Goal: Task Accomplishment & Management: Use online tool/utility

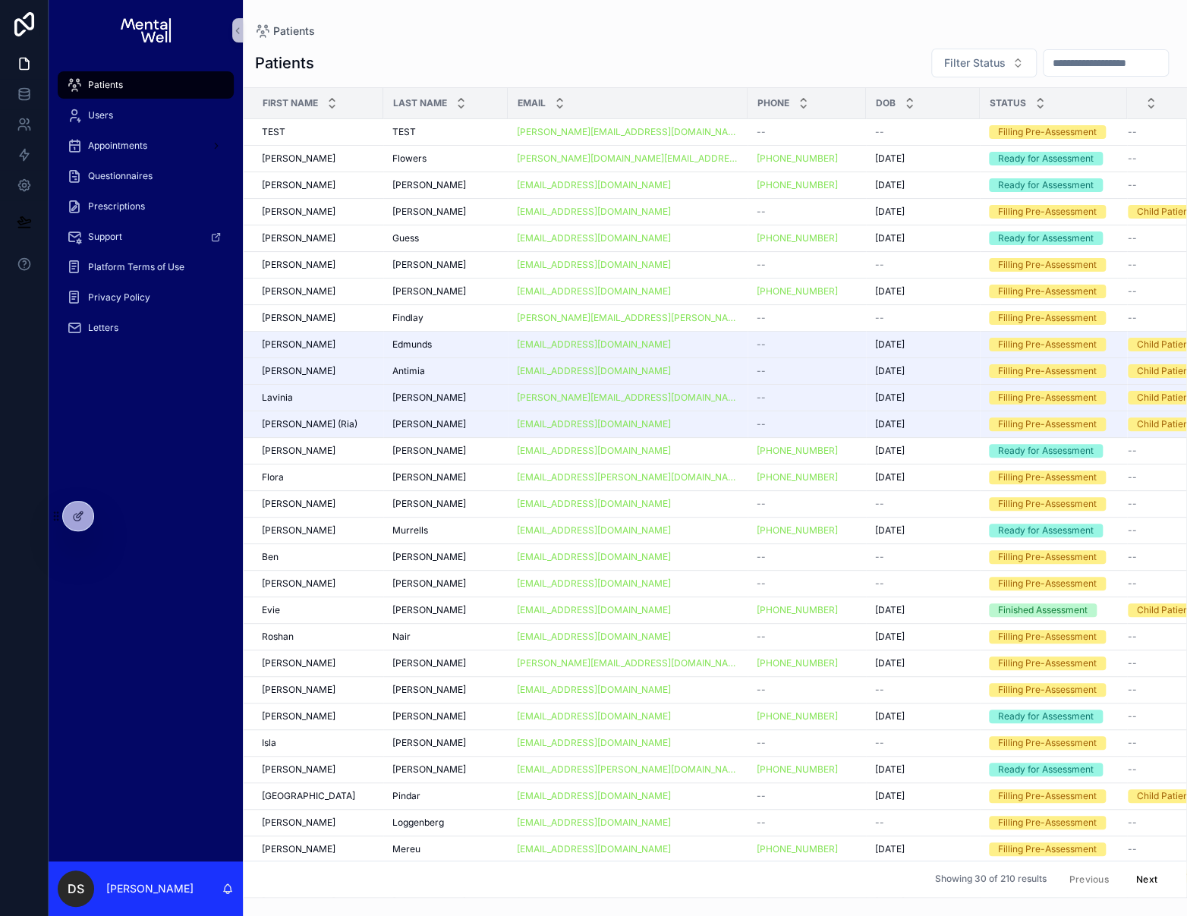
drag, startPoint x: 115, startPoint y: 577, endPoint x: 115, endPoint y: 559, distance: 17.5
click at [115, 577] on div "Patients Users Appointments Questionnaires Prescriptions Support Platform Terms…" at bounding box center [146, 461] width 194 height 801
click at [114, 511] on icon at bounding box center [115, 513] width 2 height 4
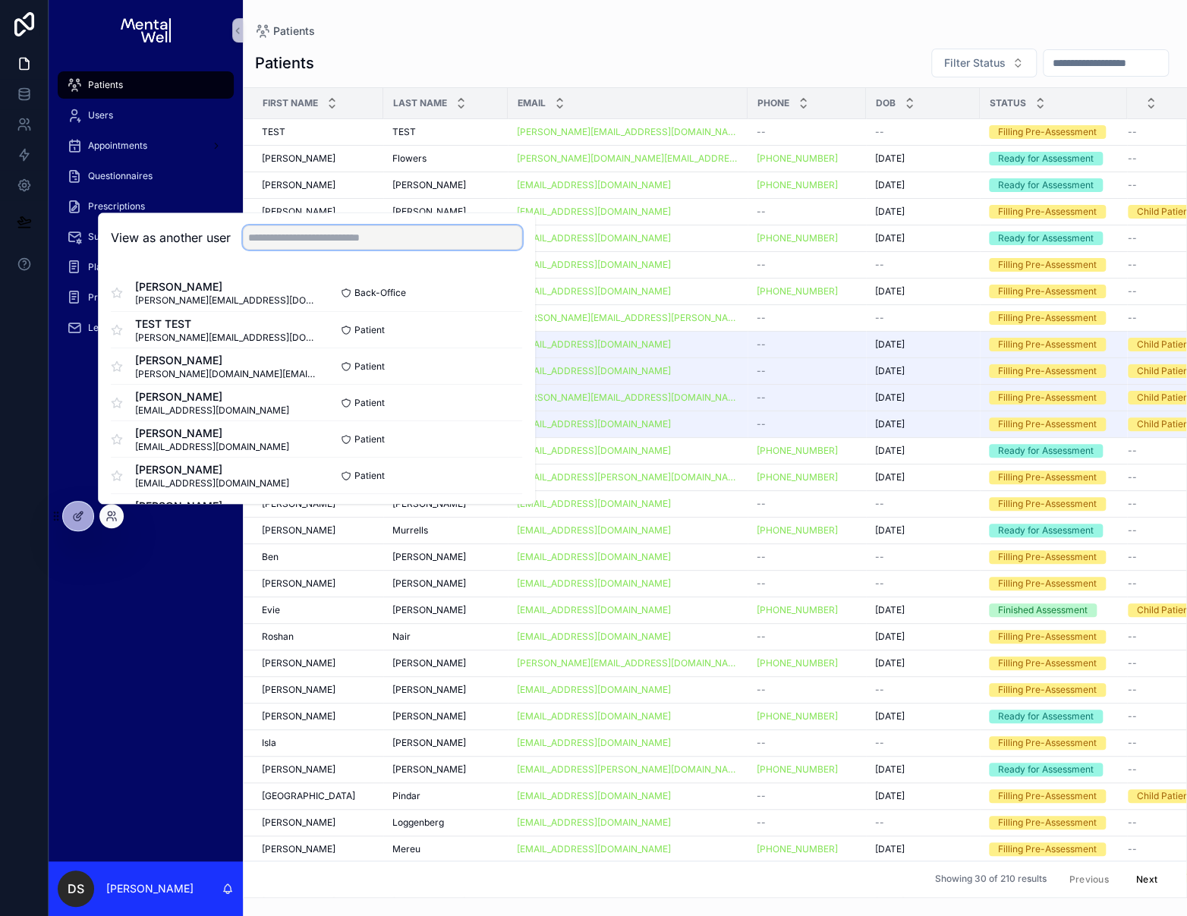
click at [299, 244] on input "text" at bounding box center [382, 237] width 279 height 24
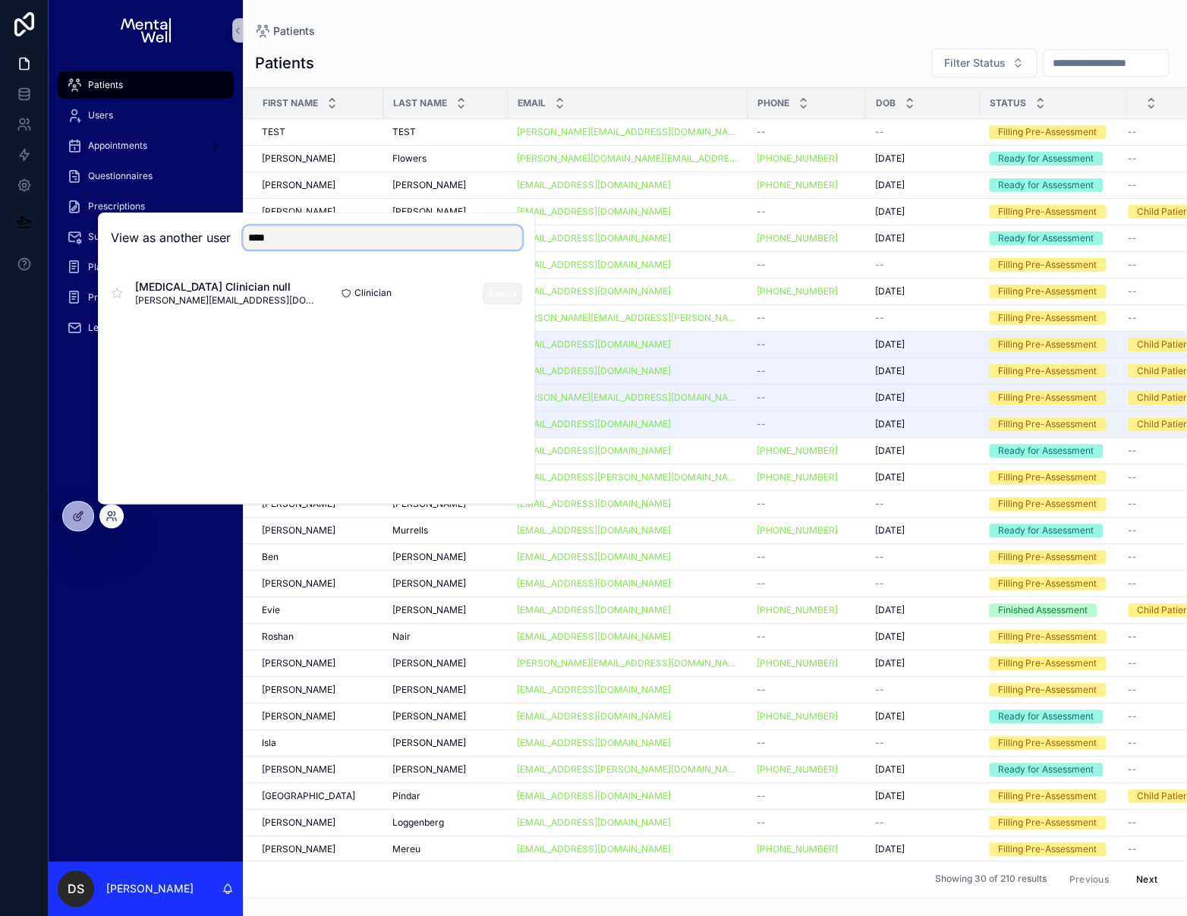
type input "****"
click at [508, 294] on button "Select" at bounding box center [502, 293] width 39 height 22
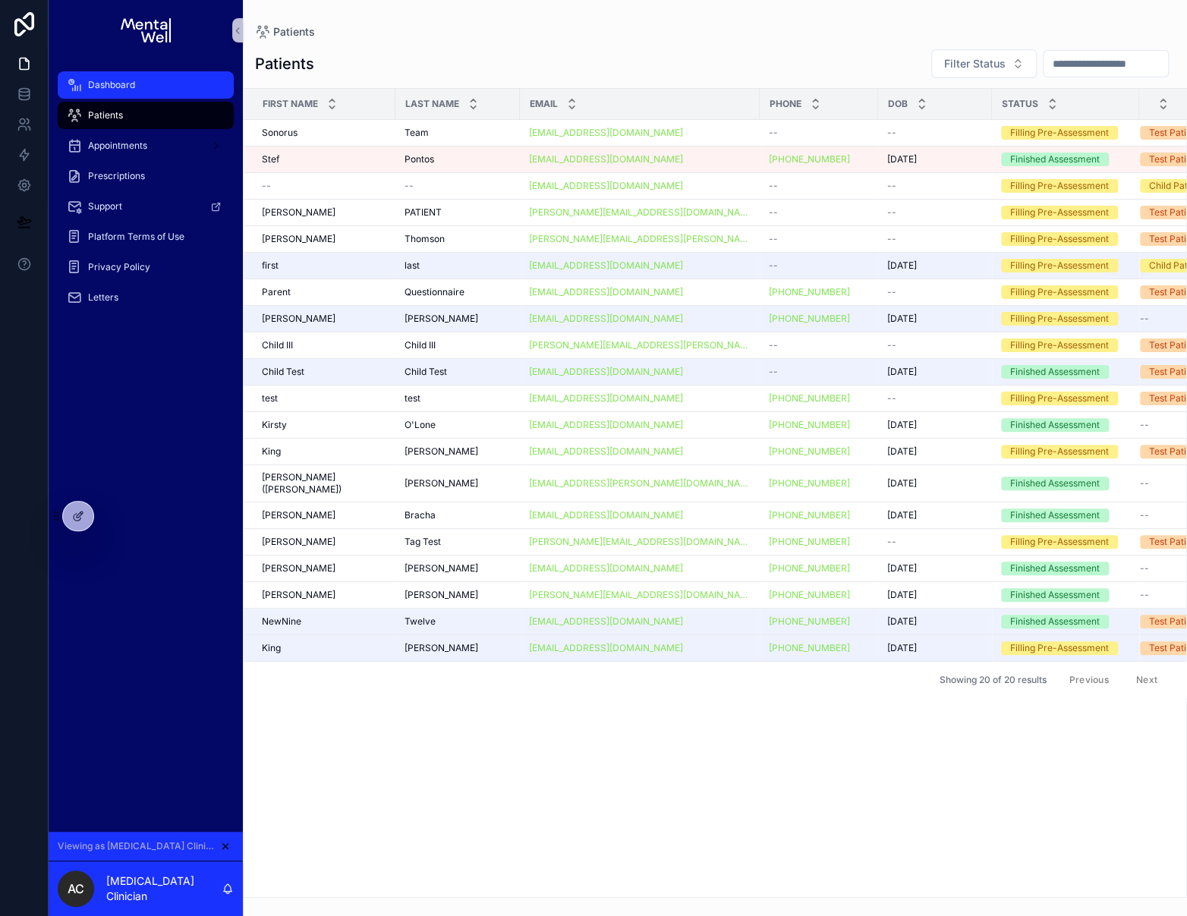
click at [112, 87] on span "Dashboard" at bounding box center [111, 85] width 47 height 12
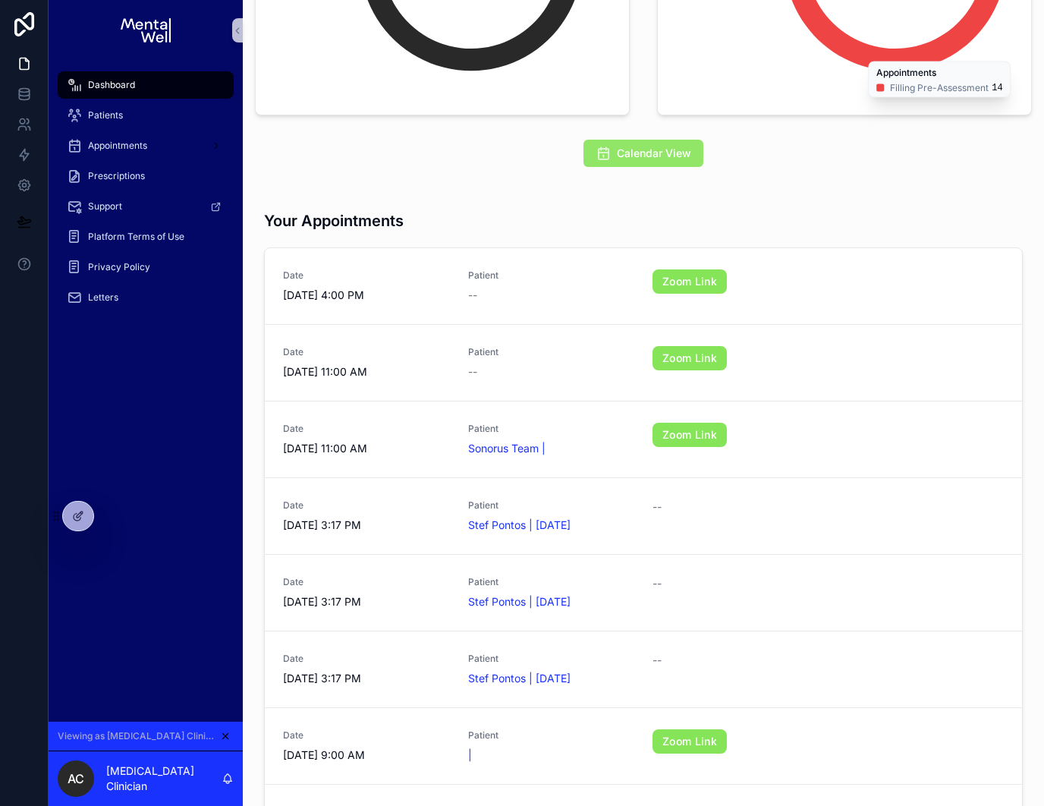
click at [609, 148] on icon "scrollable content" at bounding box center [603, 153] width 15 height 15
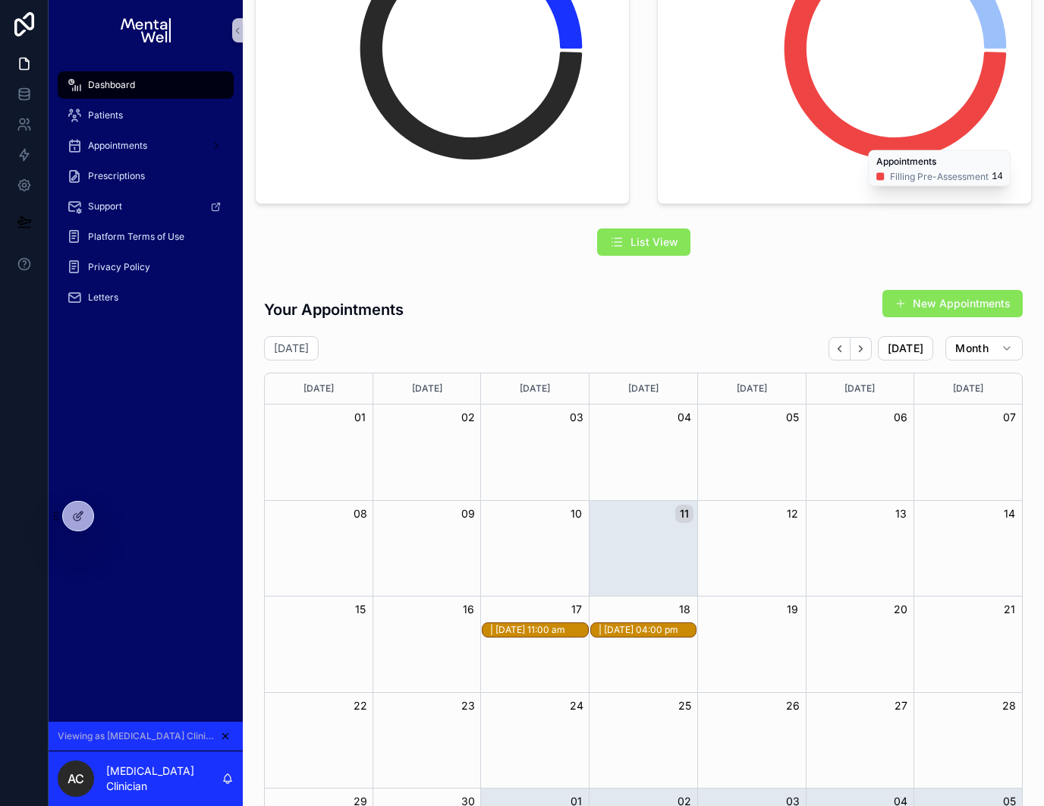
scroll to position [201, 0]
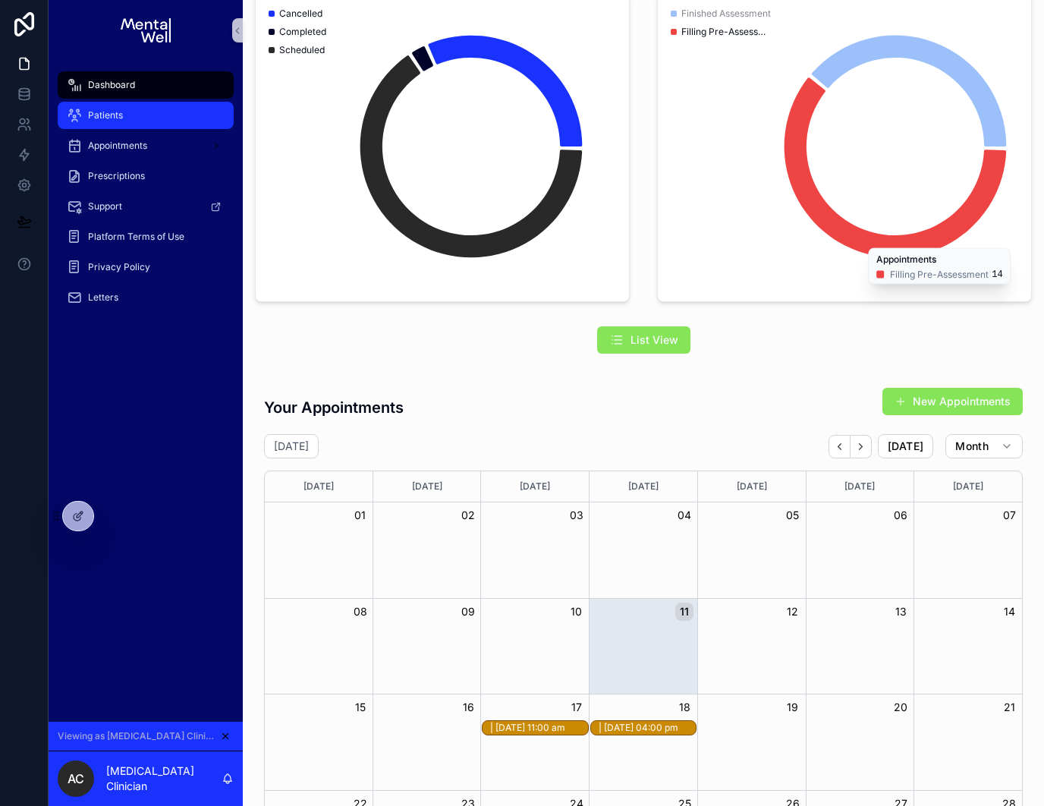
click at [144, 118] on div "Patients" at bounding box center [146, 115] width 158 height 24
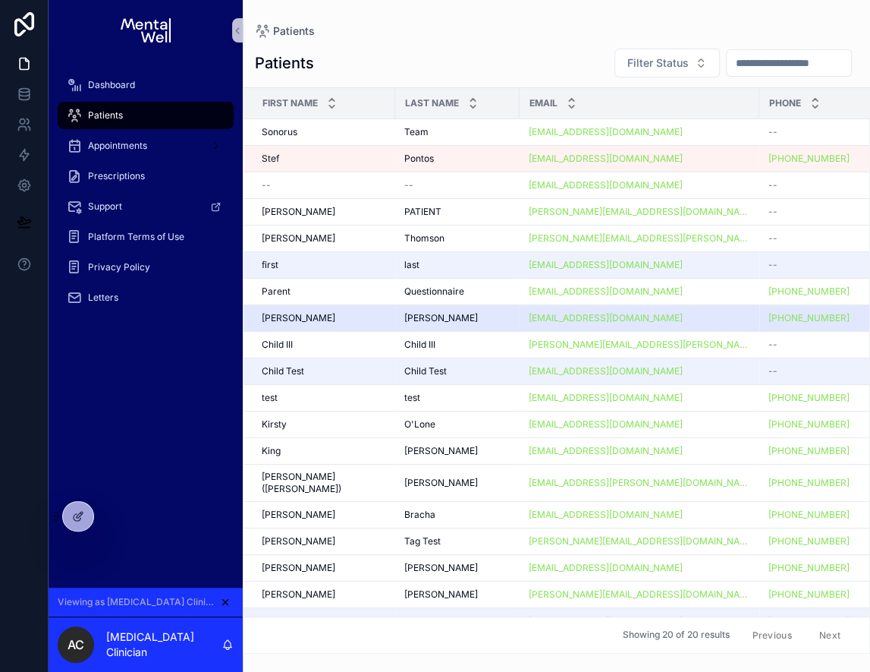
click at [344, 314] on div "[PERSON_NAME]" at bounding box center [324, 318] width 124 height 12
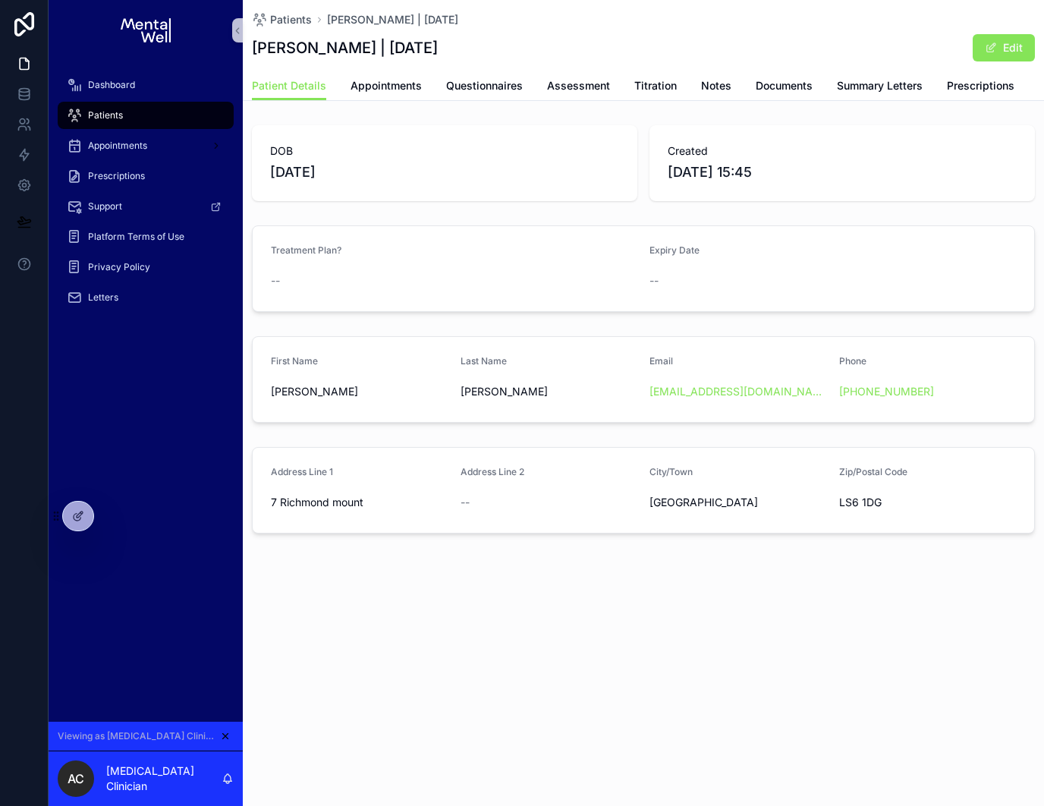
drag, startPoint x: 404, startPoint y: 184, endPoint x: 263, endPoint y: 180, distance: 140.4
click at [263, 180] on div "DOB [DEMOGRAPHIC_DATA]" at bounding box center [445, 163] width 386 height 76
click at [670, 289] on div "--" at bounding box center [739, 281] width 178 height 24
drag, startPoint x: 280, startPoint y: 255, endPoint x: 361, endPoint y: 278, distance: 84.3
click at [361, 278] on div "Treatment Plan? --" at bounding box center [454, 268] width 367 height 49
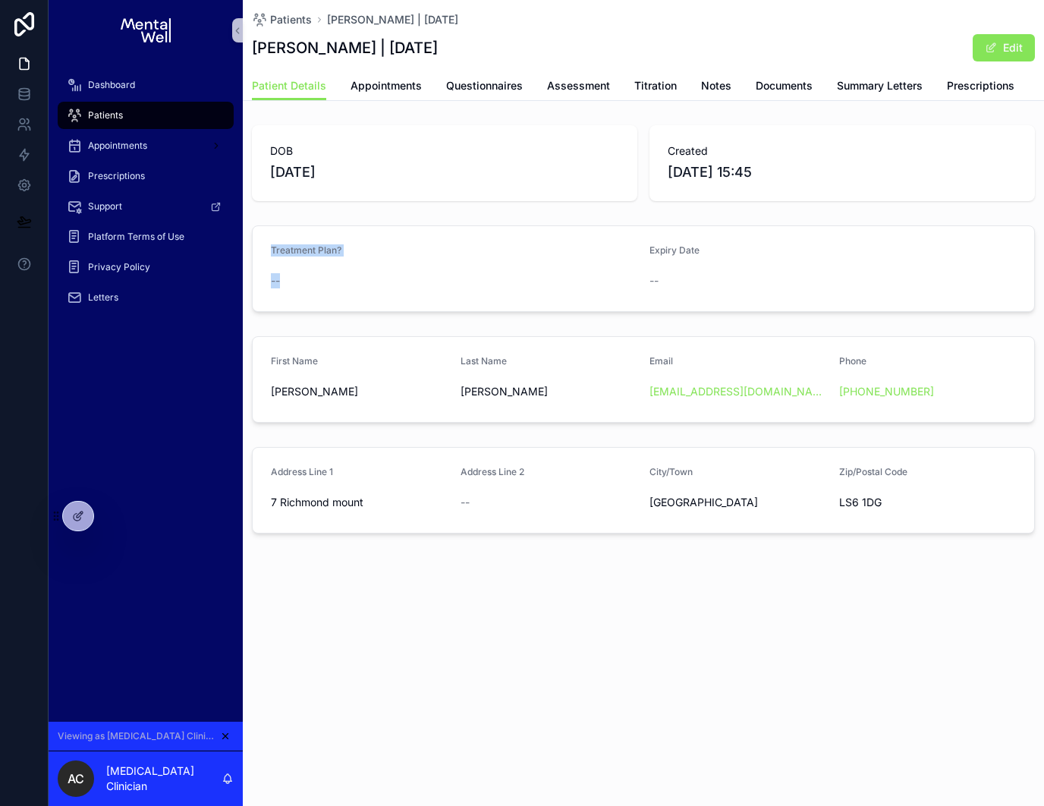
drag, startPoint x: 361, startPoint y: 279, endPoint x: 339, endPoint y: 269, distance: 24.1
click at [361, 279] on div "--" at bounding box center [454, 280] width 367 height 15
drag, startPoint x: 272, startPoint y: 246, endPoint x: 353, endPoint y: 280, distance: 87.4
click at [353, 280] on div "Treatment Plan? --" at bounding box center [454, 268] width 367 height 49
drag, startPoint x: 353, startPoint y: 280, endPoint x: 458, endPoint y: 291, distance: 105.3
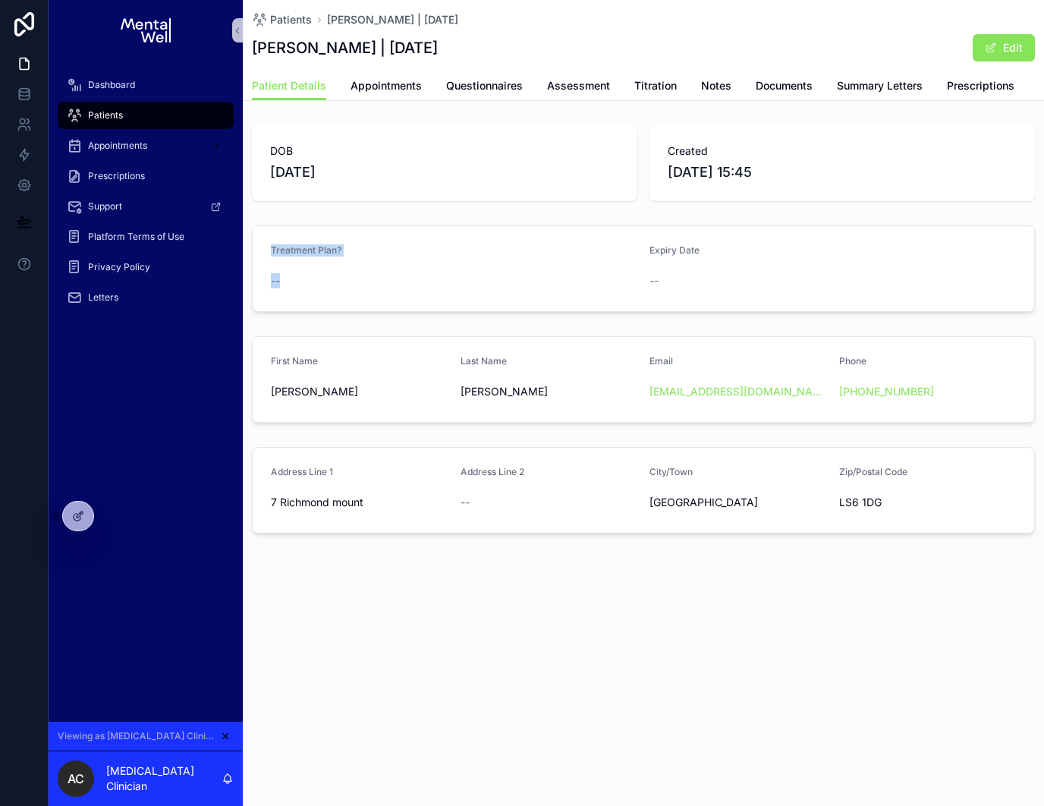
click at [353, 280] on div "--" at bounding box center [454, 280] width 367 height 15
drag, startPoint x: 656, startPoint y: 252, endPoint x: 672, endPoint y: 278, distance: 30.3
click at [672, 278] on div "Expiry Date --" at bounding box center [739, 268] width 178 height 49
click at [672, 278] on div "--" at bounding box center [739, 280] width 178 height 15
click at [389, 89] on span "Appointments" at bounding box center [386, 85] width 71 height 15
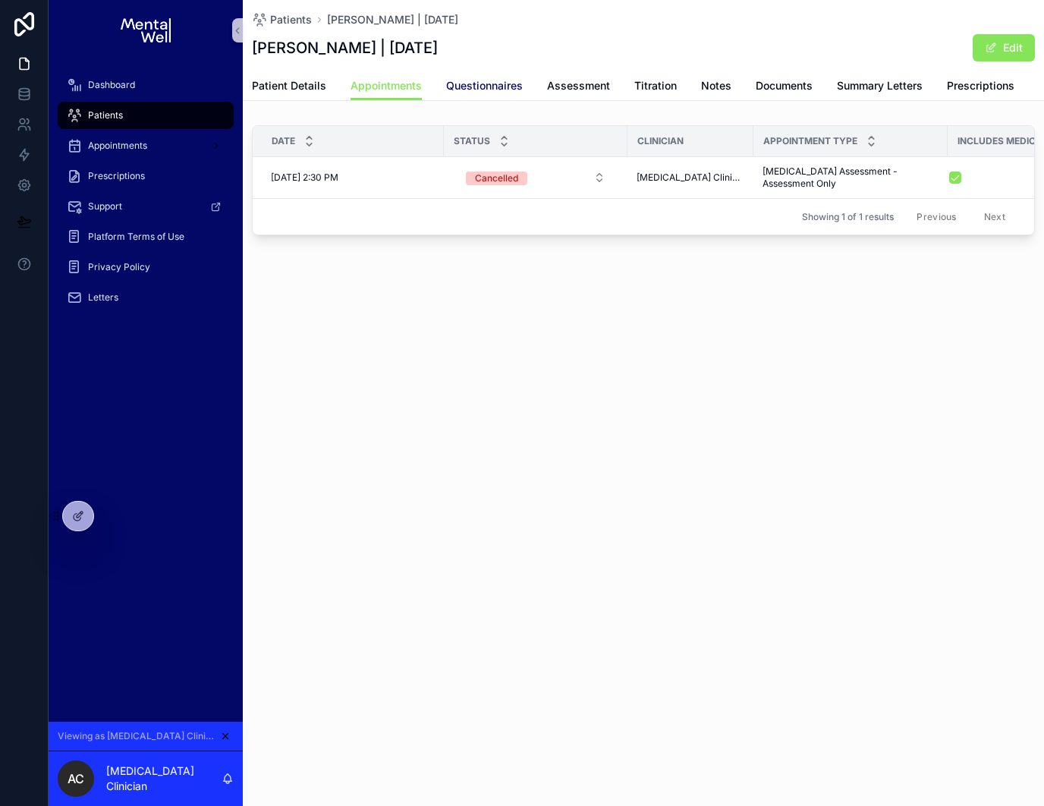
click at [480, 88] on span "Questionnaires" at bounding box center [484, 85] width 77 height 15
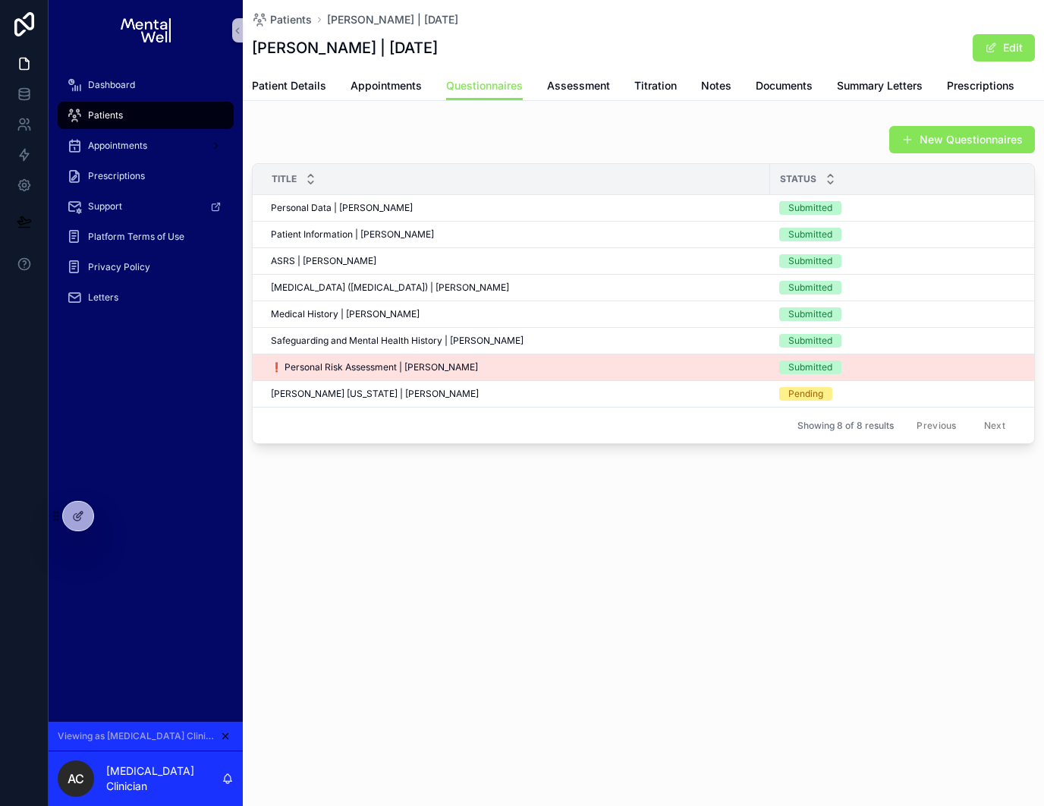
click at [495, 361] on div "❗ Personal Risk Assessment | [PERSON_NAME] ❗ Personal Risk Assessment | [PERSON…" at bounding box center [516, 367] width 490 height 12
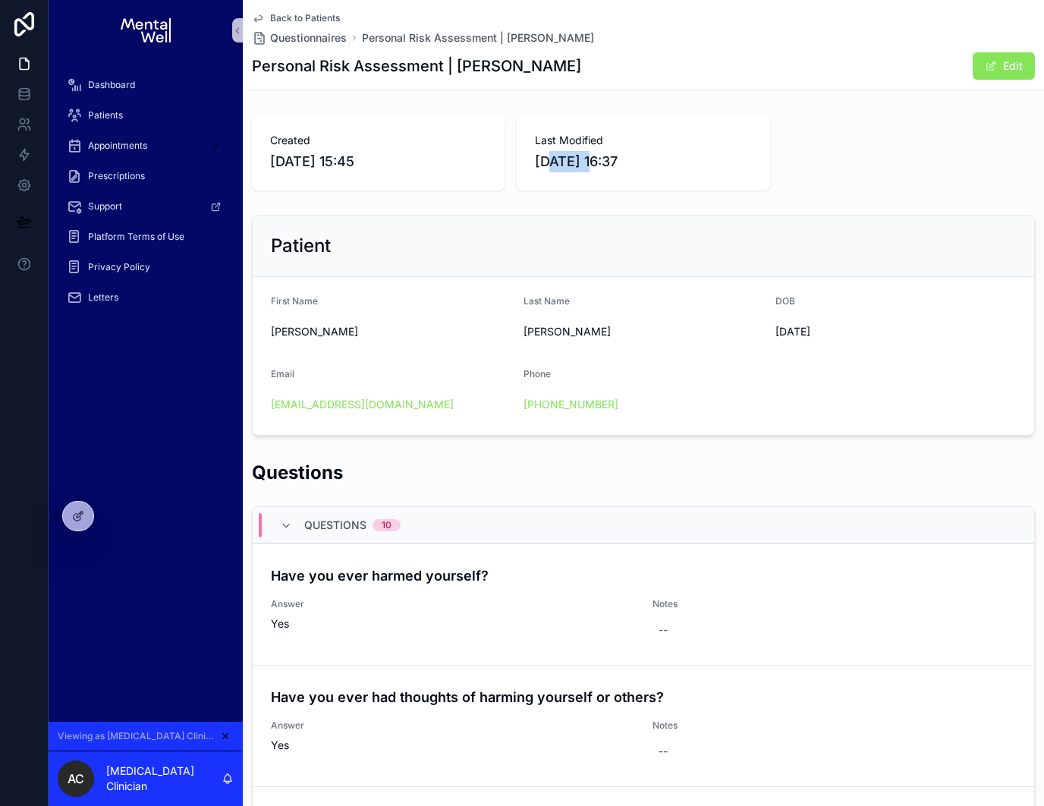
drag, startPoint x: 546, startPoint y: 169, endPoint x: 592, endPoint y: 166, distance: 46.4
click at [592, 166] on span "[DATE] 16:37" at bounding box center [643, 161] width 216 height 21
click at [505, 245] on div "Patient" at bounding box center [643, 246] width 745 height 24
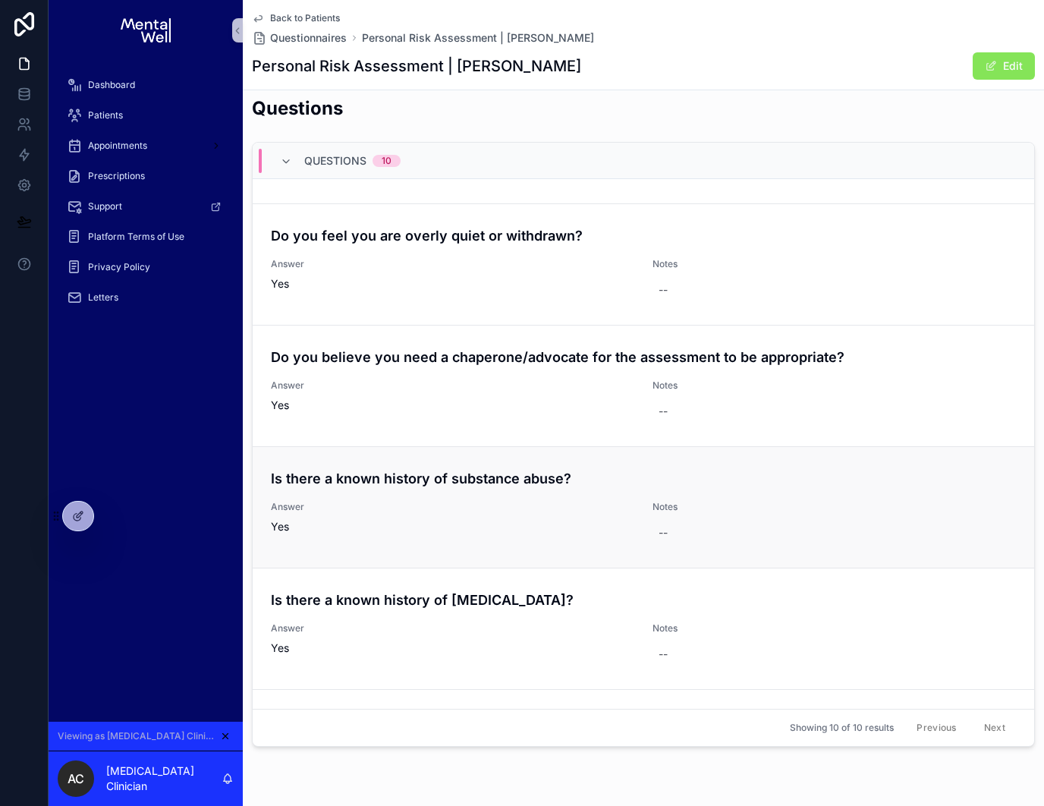
scroll to position [681, 0]
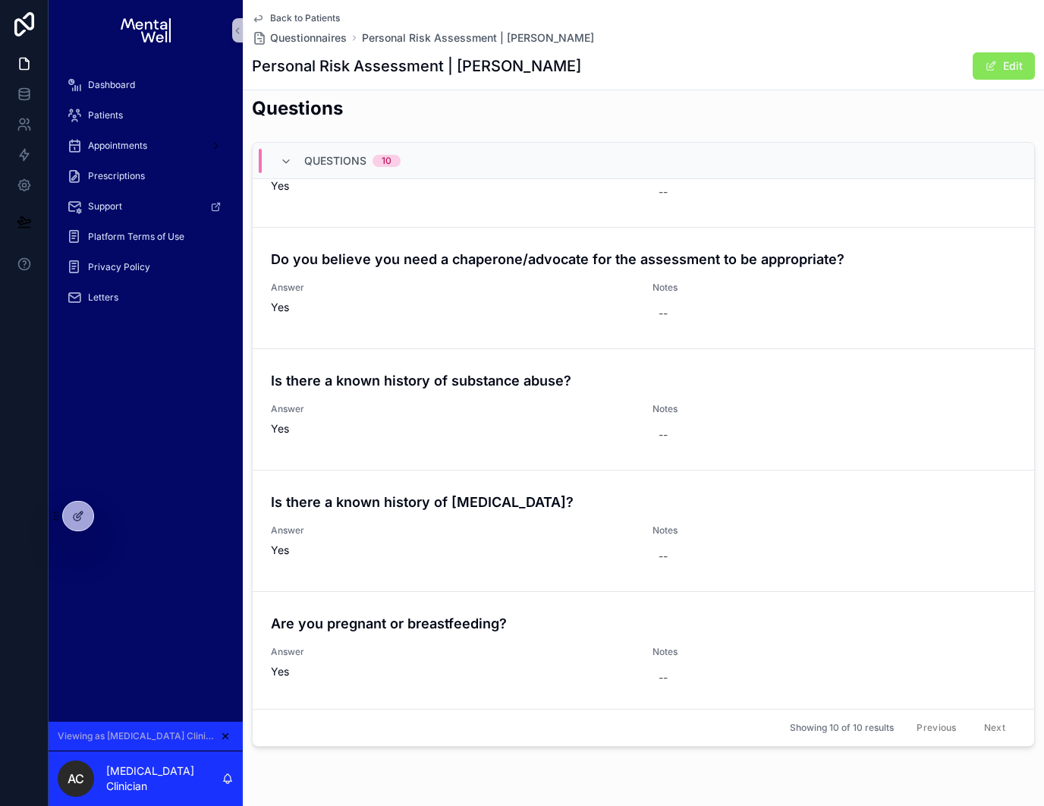
click at [301, 14] on span "Back to Patients" at bounding box center [305, 18] width 70 height 12
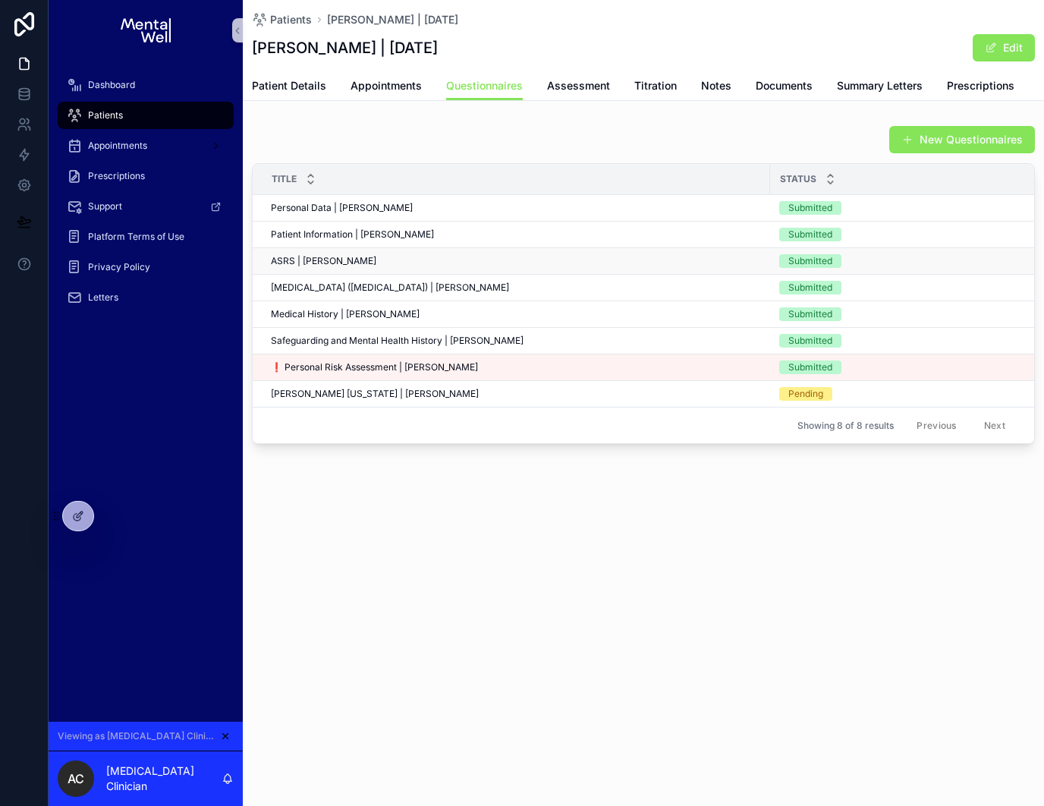
click at [411, 258] on div "ASRS | [PERSON_NAME] ASRS | [PERSON_NAME]" at bounding box center [516, 261] width 490 height 12
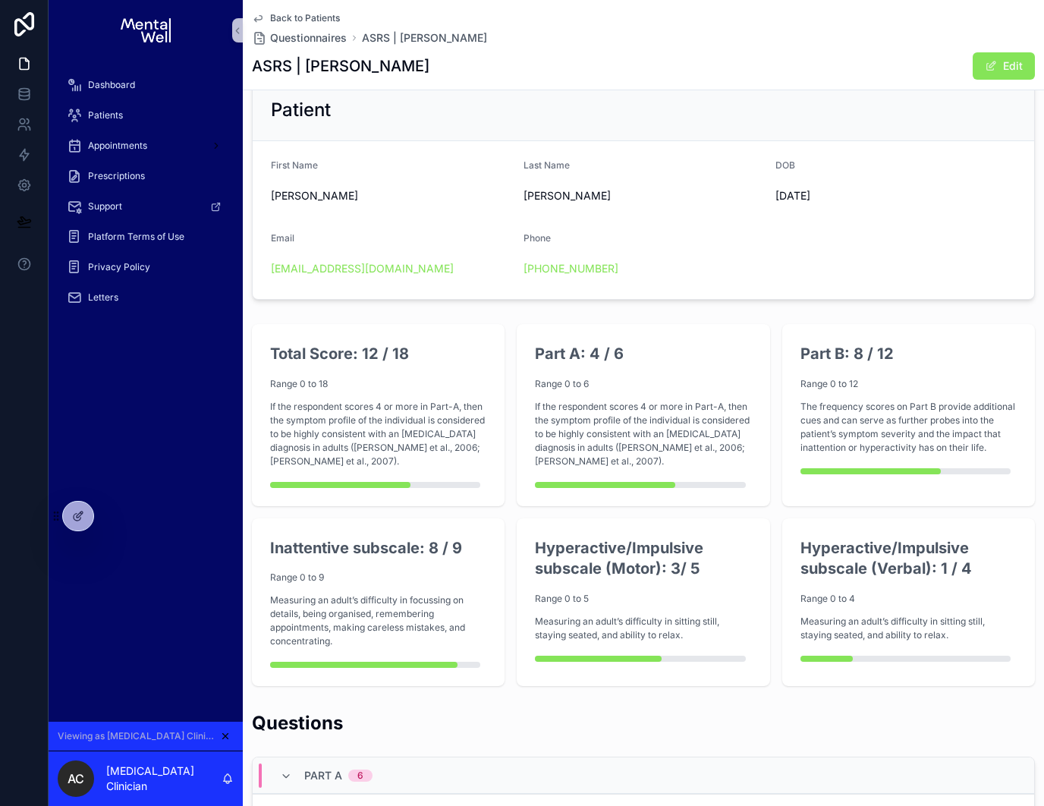
scroll to position [134, 0]
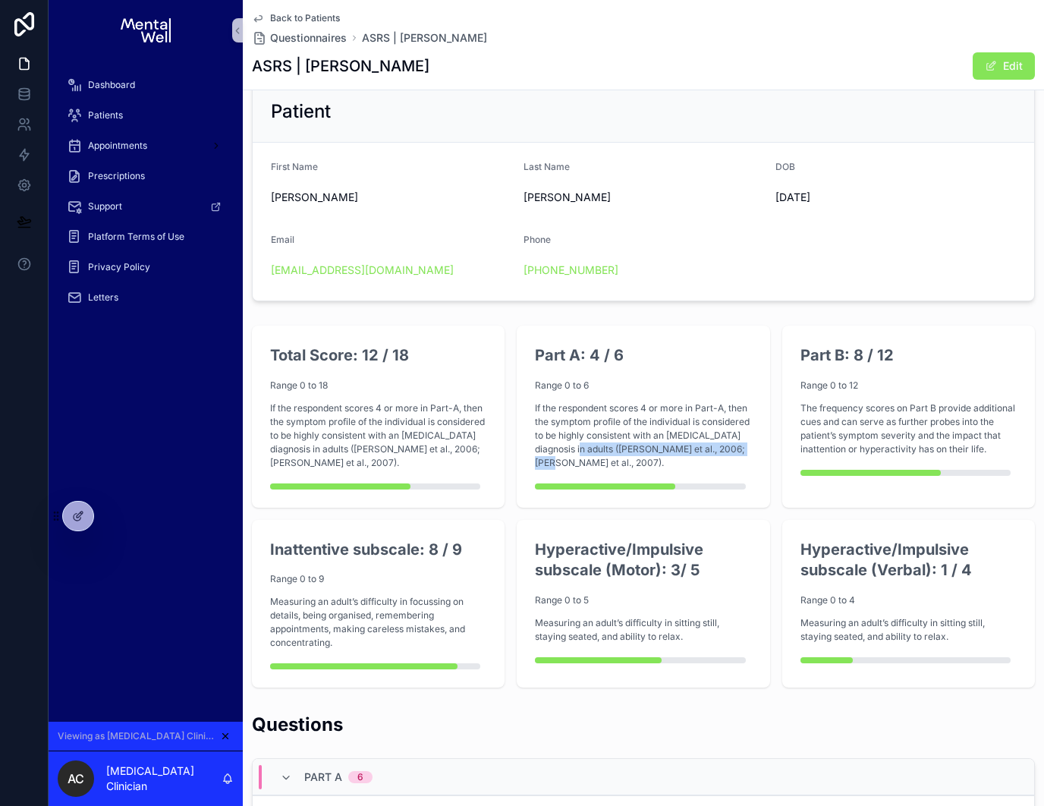
drag, startPoint x: 621, startPoint y: 448, endPoint x: 623, endPoint y: 458, distance: 10.1
click at [623, 458] on p "If the respondent scores 4 or more in Part-A, then the symptom profile of the i…" at bounding box center [643, 435] width 216 height 68
click at [622, 458] on p "If the respondent scores 4 or more in Part-A, then the symptom profile of the i…" at bounding box center [643, 435] width 216 height 68
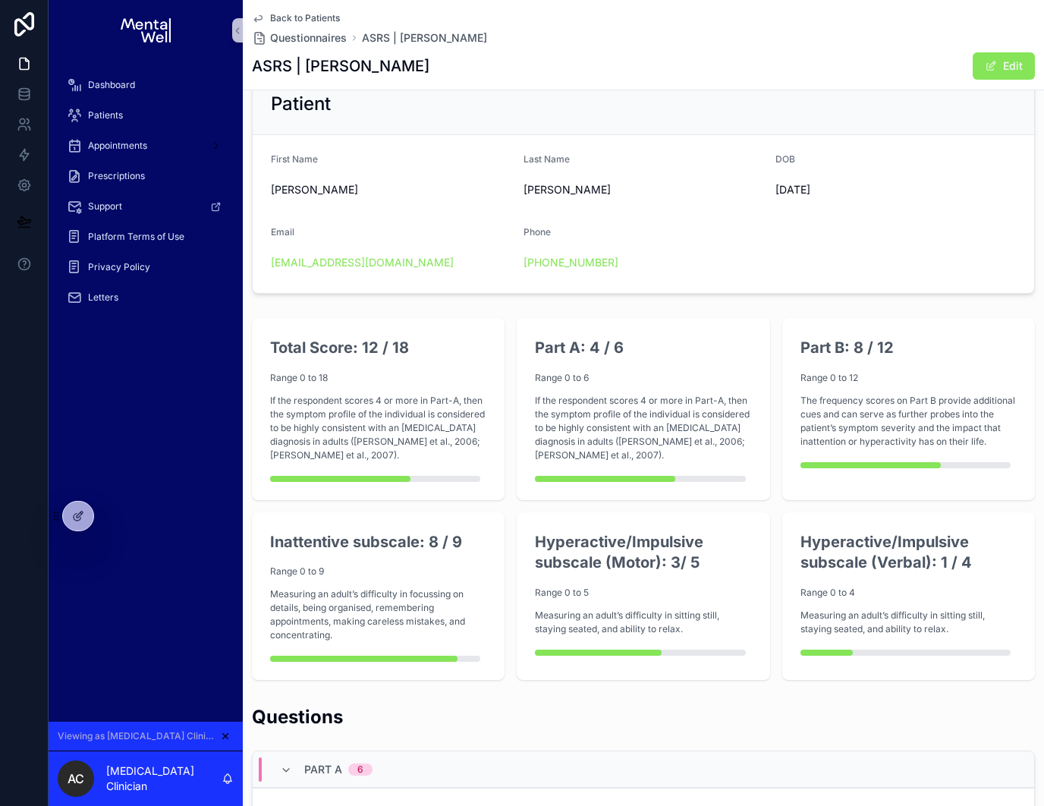
scroll to position [143, 0]
drag, startPoint x: 269, startPoint y: 345, endPoint x: 442, endPoint y: 345, distance: 173.8
click at [442, 345] on div "Total Score: 12 / 18 Range 0 to 18 If the respondent scores 4 or more in Part-A…" at bounding box center [378, 408] width 253 height 182
drag, startPoint x: 474, startPoint y: 378, endPoint x: 516, endPoint y: 375, distance: 42.6
click at [474, 378] on p "Range 0 to 18" at bounding box center [378, 377] width 216 height 14
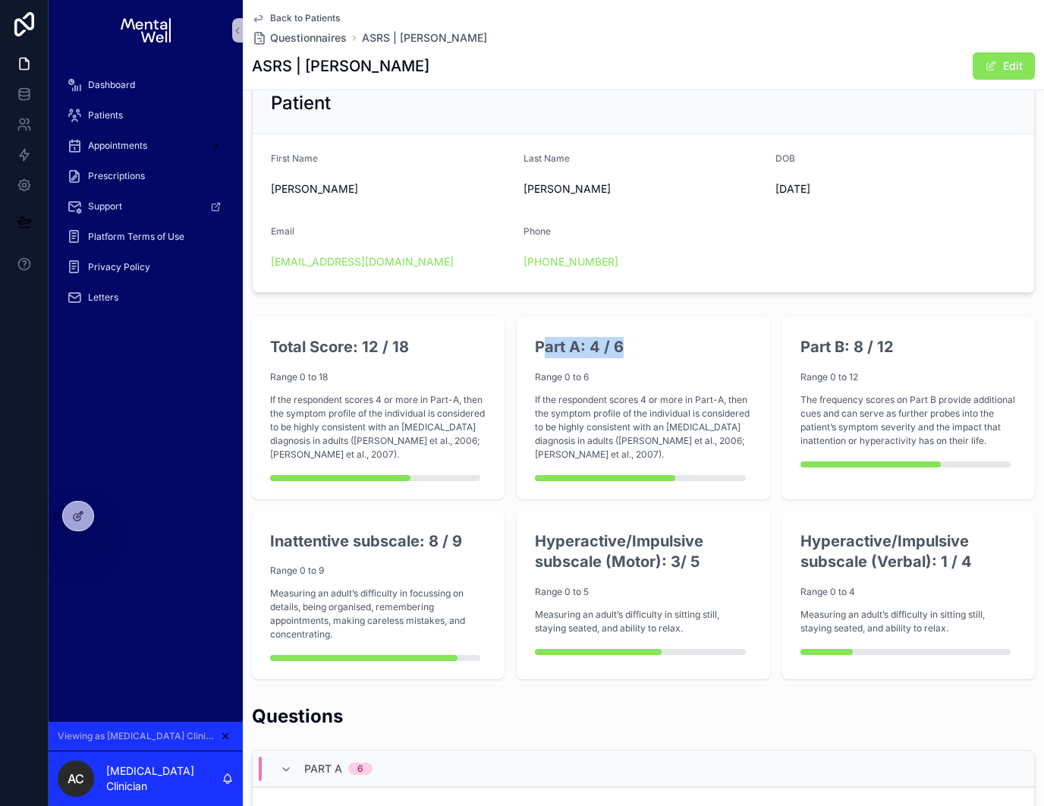
drag, startPoint x: 542, startPoint y: 345, endPoint x: 631, endPoint y: 343, distance: 89.6
click at [631, 343] on h2 "Part A: 4 / 6" at bounding box center [643, 347] width 216 height 21
drag, startPoint x: 811, startPoint y: 541, endPoint x: 954, endPoint y: 574, distance: 146.5
click at [954, 574] on div "Hyperactive/Impulsive subscale (Verbal): 1 / 4 Range 0 to 4 Measuring an adult’…" at bounding box center [909, 587] width 216 height 113
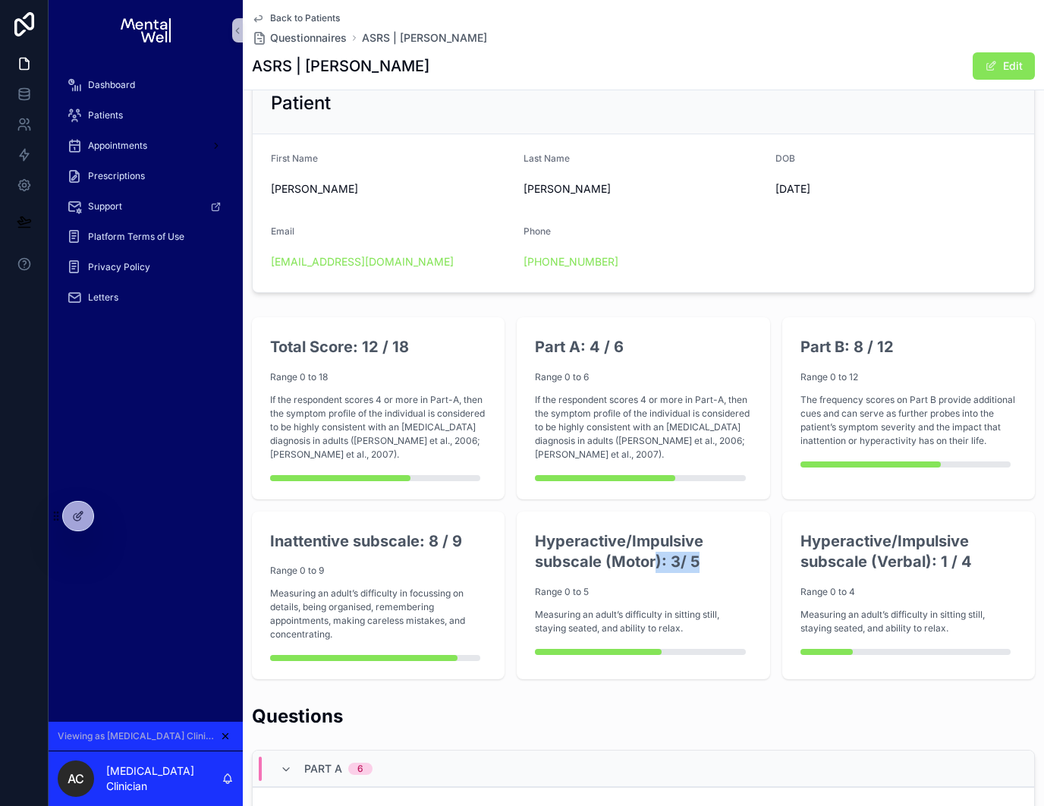
drag, startPoint x: 698, startPoint y: 552, endPoint x: 653, endPoint y: 562, distance: 46.4
click at [653, 562] on h2 "Hyperactive/Impulsive subscale (Motor): 3/ 5" at bounding box center [643, 552] width 216 height 42
drag, startPoint x: 947, startPoint y: 560, endPoint x: 891, endPoint y: 565, distance: 56.3
click at [891, 565] on h2 "Hyperactive/Impulsive subscale (Verbal): 1 / 4" at bounding box center [909, 552] width 216 height 42
click at [881, 563] on h2 "Hyperactive/Impulsive subscale (Verbal): 1 / 4" at bounding box center [909, 552] width 216 height 42
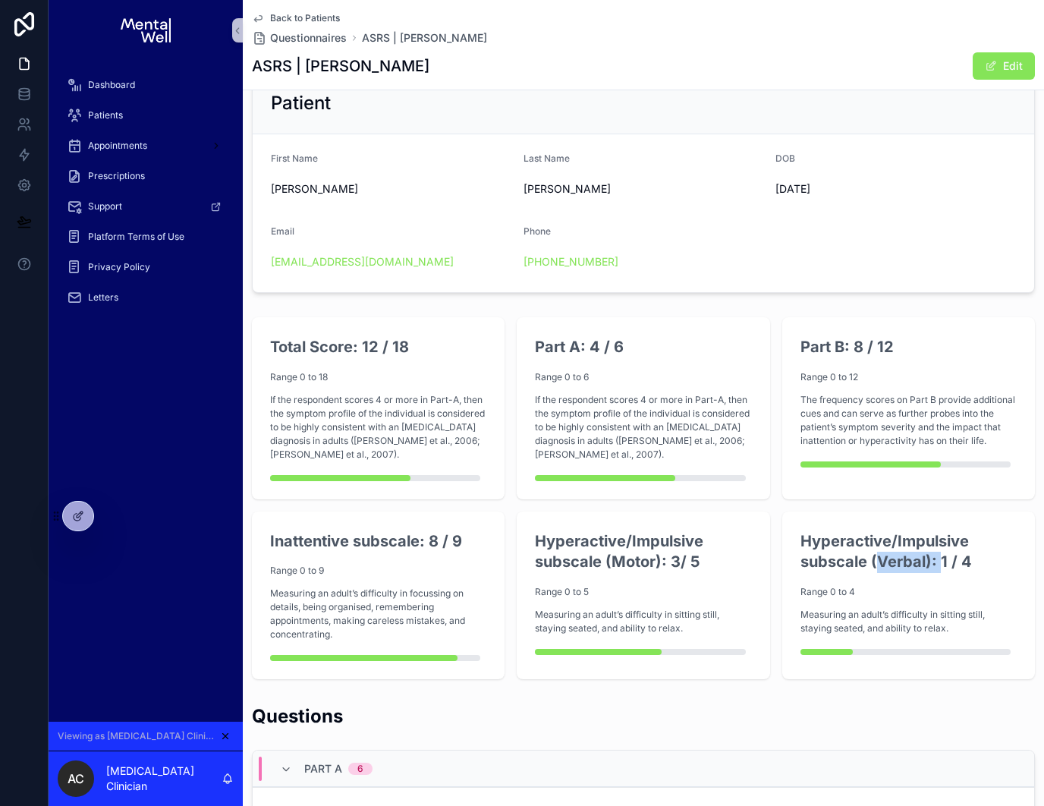
drag, startPoint x: 874, startPoint y: 563, endPoint x: 942, endPoint y: 566, distance: 67.6
click at [942, 566] on h2 "Hyperactive/Impulsive subscale (Verbal): 1 / 4" at bounding box center [909, 552] width 216 height 42
click at [821, 538] on h2 "Hyperactive/Impulsive subscale (Verbal): 1 / 4" at bounding box center [909, 552] width 216 height 42
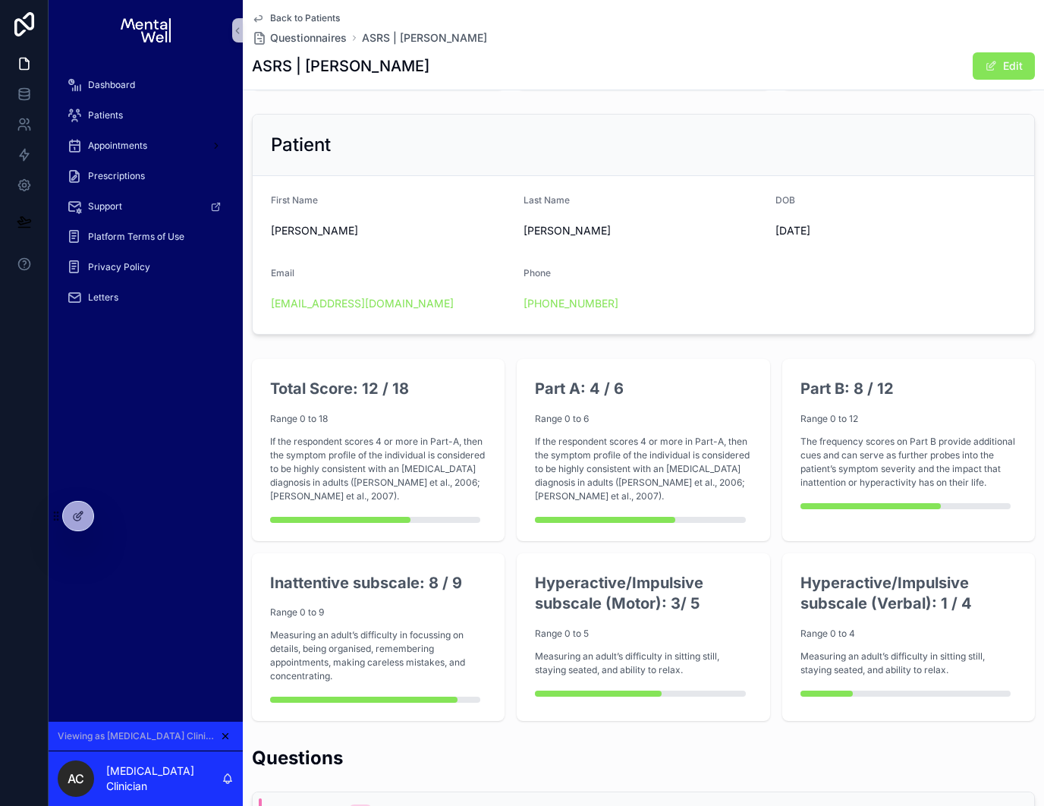
scroll to position [0, 0]
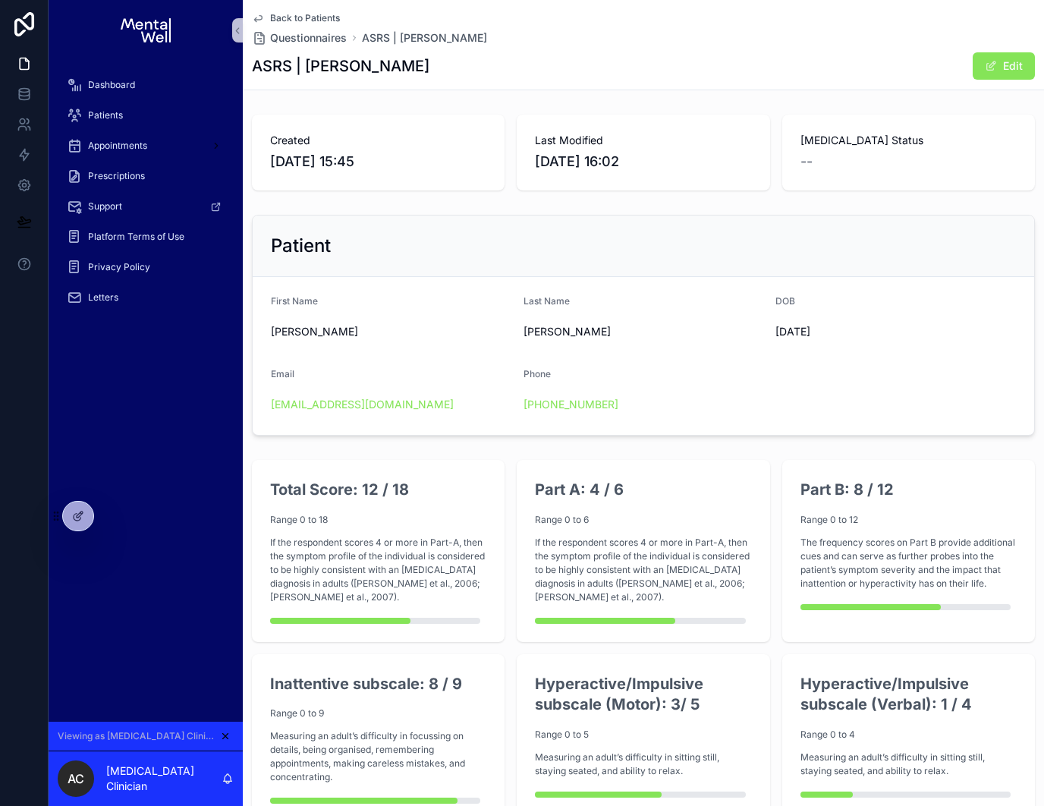
click at [281, 13] on span "Back to Patients" at bounding box center [305, 18] width 70 height 12
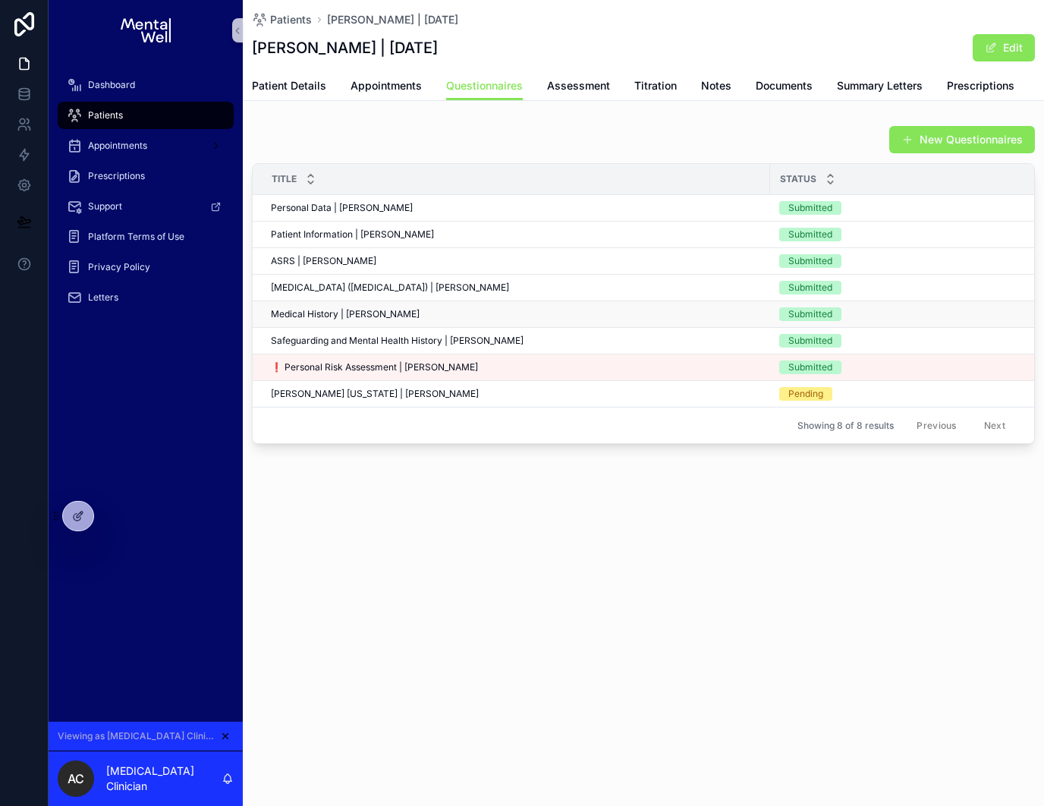
click at [512, 313] on div "Medical History | [PERSON_NAME] Medical History | [PERSON_NAME]" at bounding box center [516, 314] width 490 height 12
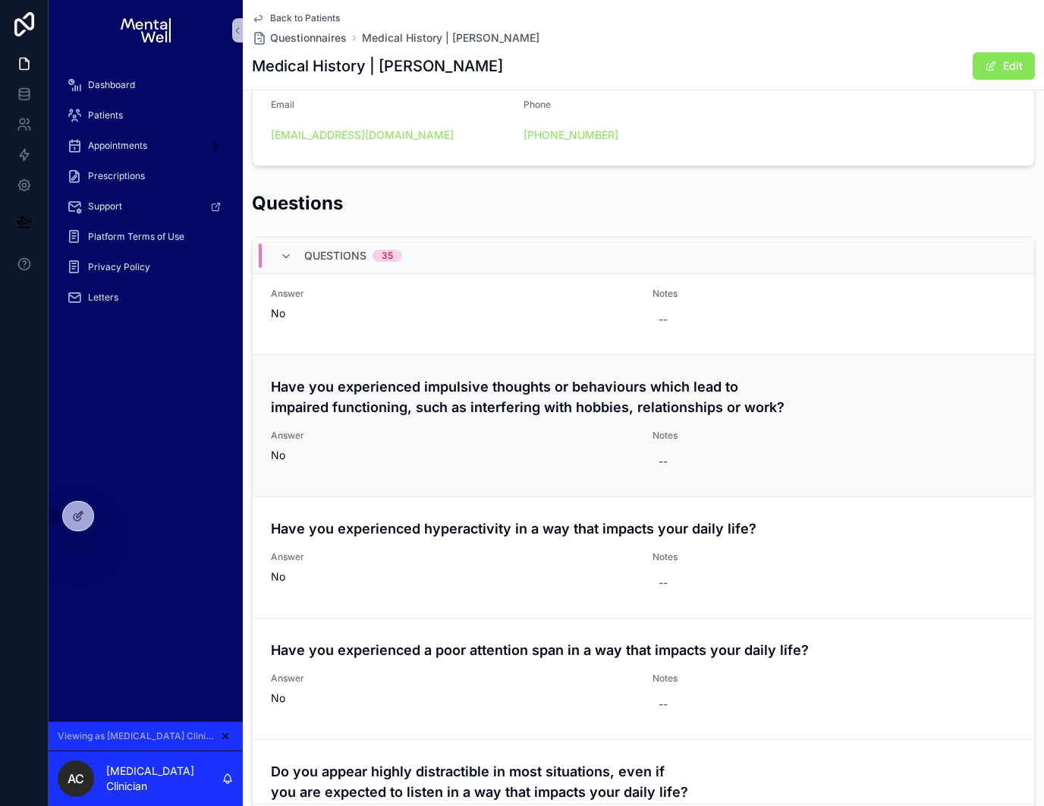
scroll to position [813, 0]
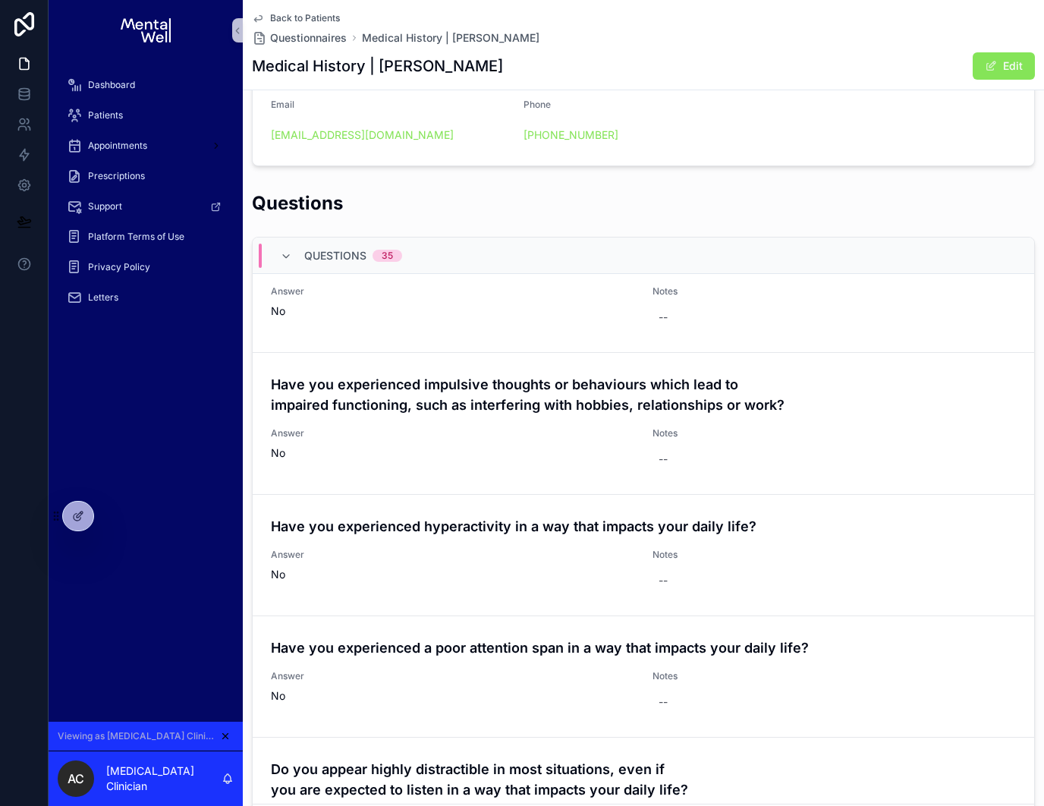
click at [308, 16] on span "Back to Patients" at bounding box center [305, 18] width 70 height 12
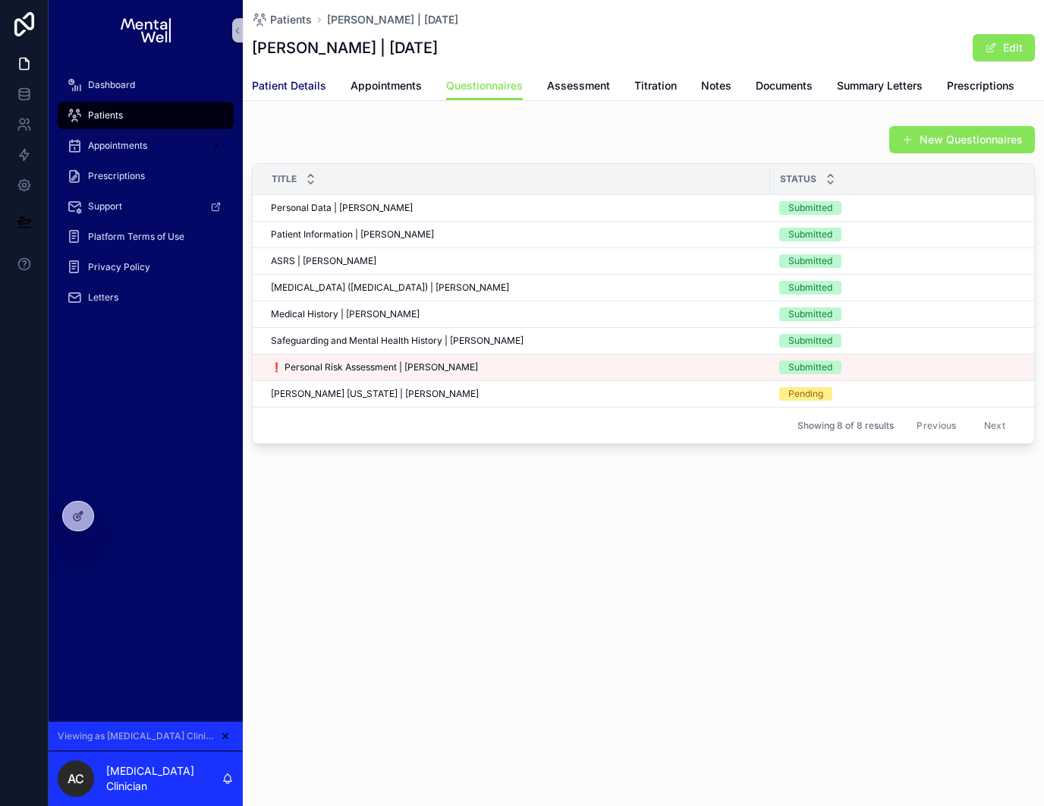
click at [266, 84] on span "Patient Details" at bounding box center [289, 85] width 74 height 15
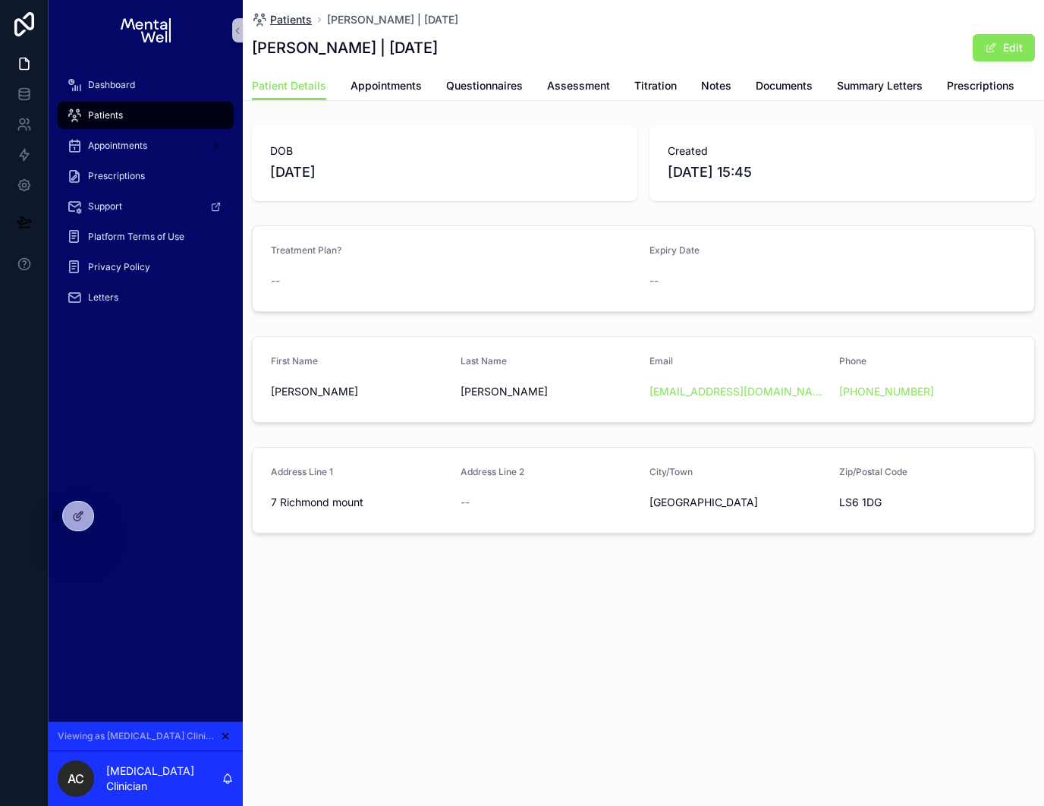
click at [277, 23] on span "Patients" at bounding box center [291, 19] width 42 height 15
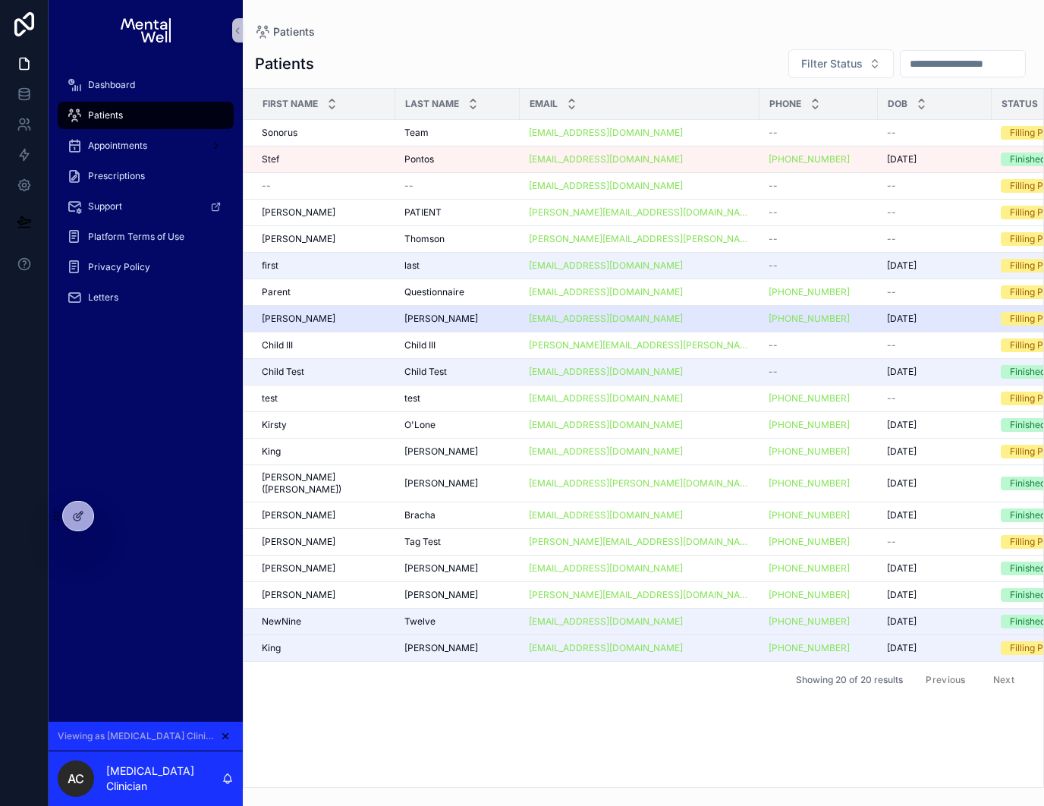
click at [338, 316] on div "[PERSON_NAME]" at bounding box center [324, 319] width 124 height 12
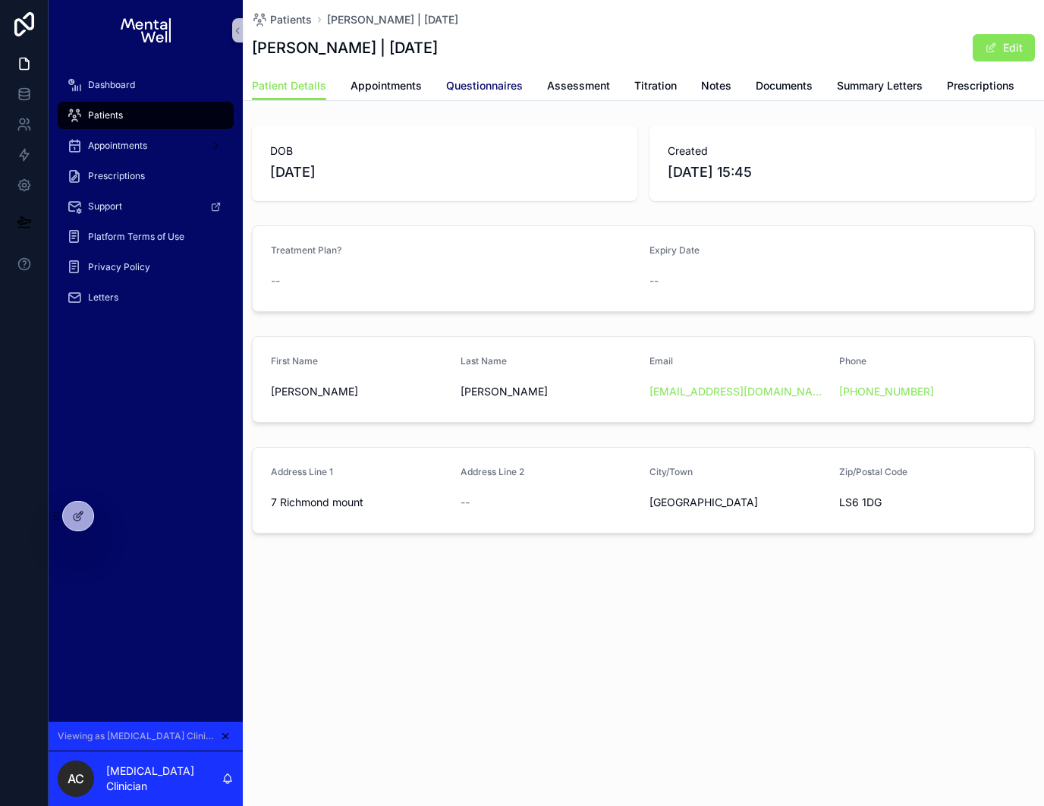
click at [463, 85] on span "Questionnaires" at bounding box center [484, 85] width 77 height 15
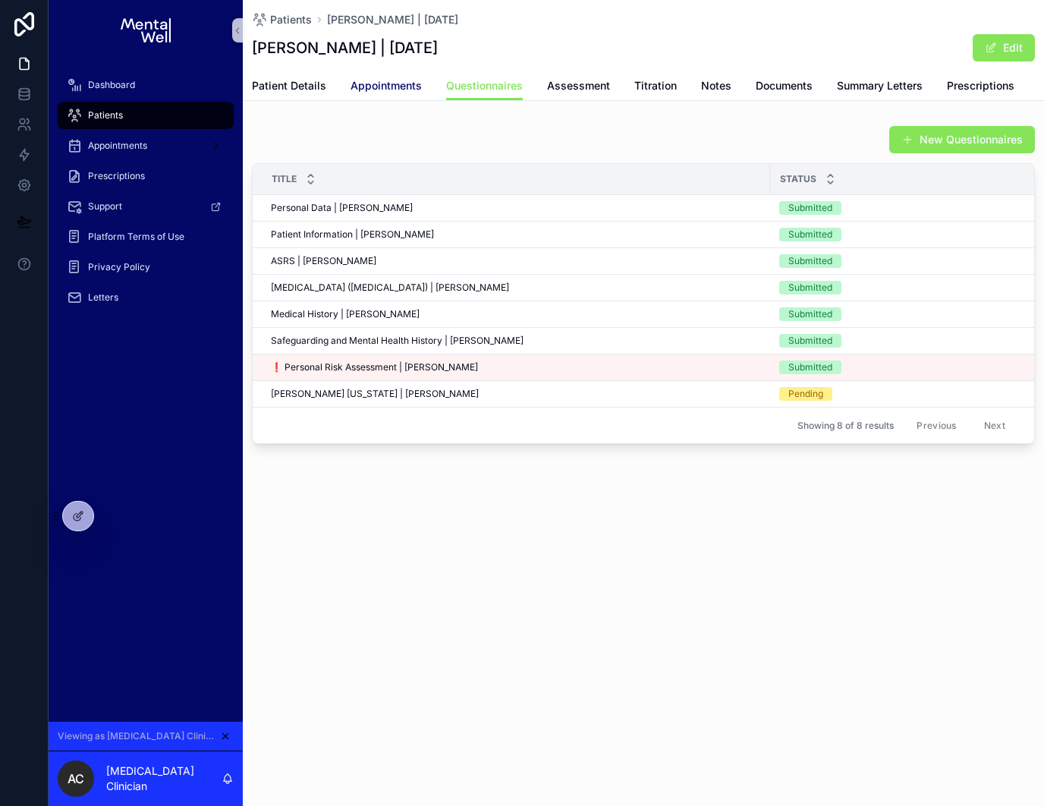
click at [392, 86] on span "Appointments" at bounding box center [386, 85] width 71 height 15
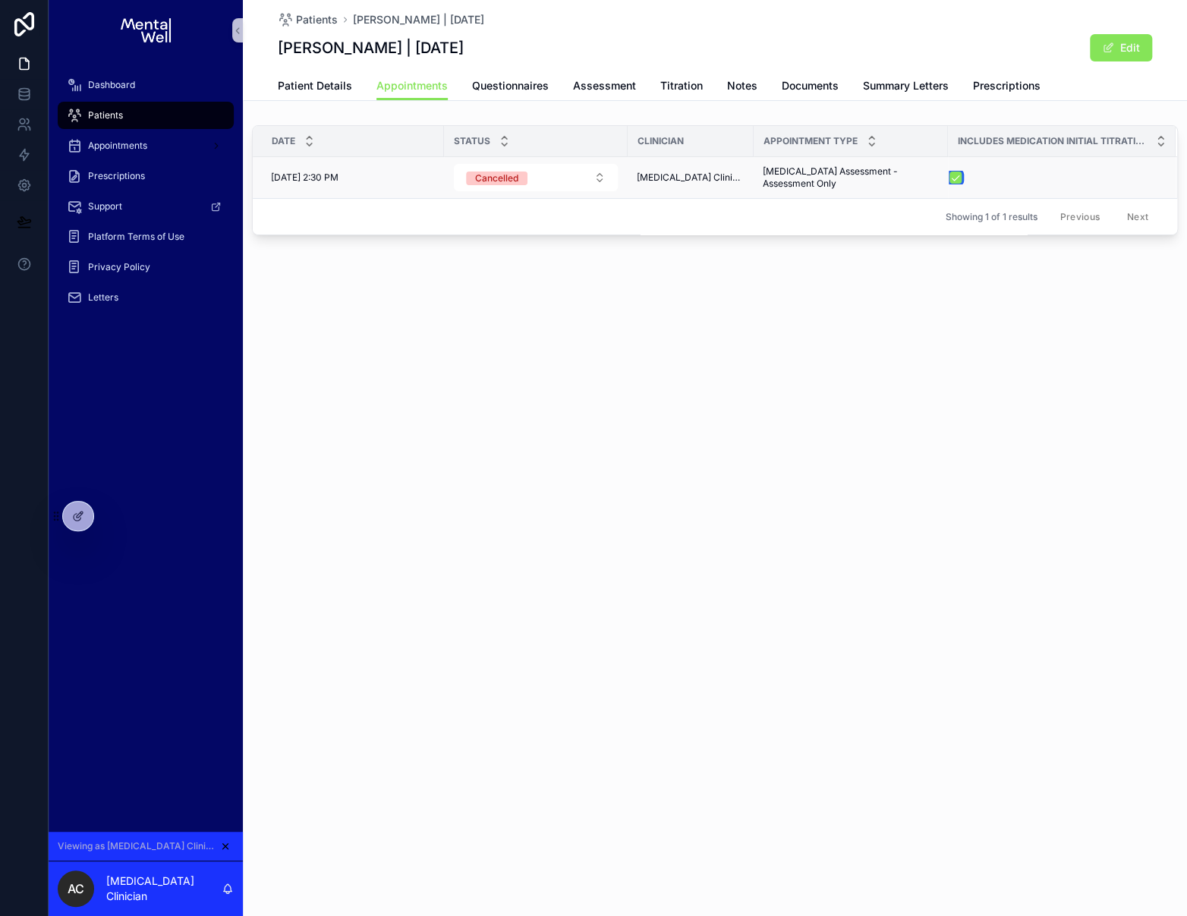
click at [949, 178] on button "scrollable content" at bounding box center [955, 178] width 12 height 12
click at [949, 179] on button "scrollable content" at bounding box center [955, 178] width 12 height 12
click at [600, 86] on span "Assessment" at bounding box center [604, 85] width 63 height 15
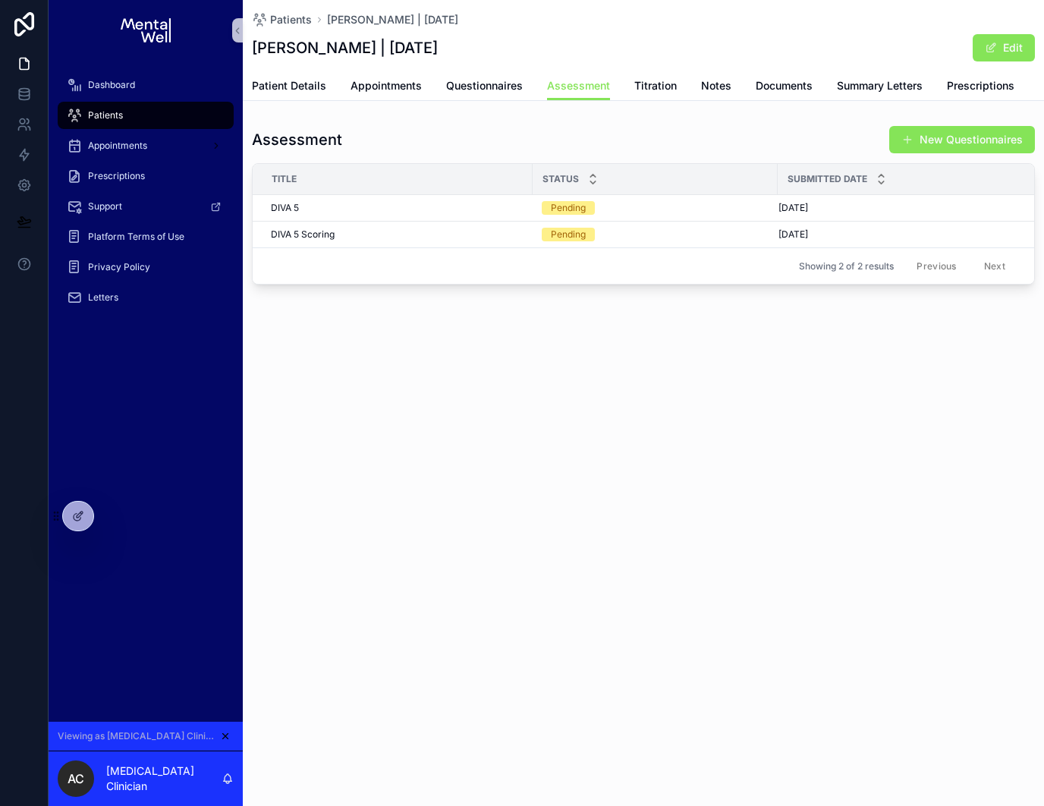
drag, startPoint x: 606, startPoint y: 460, endPoint x: 565, endPoint y: 294, distance: 171.4
click at [606, 460] on div "Patients [PERSON_NAME] | [DATE] [PERSON_NAME] | [DATE] Edit Assessment Patient …" at bounding box center [643, 403] width 801 height 806
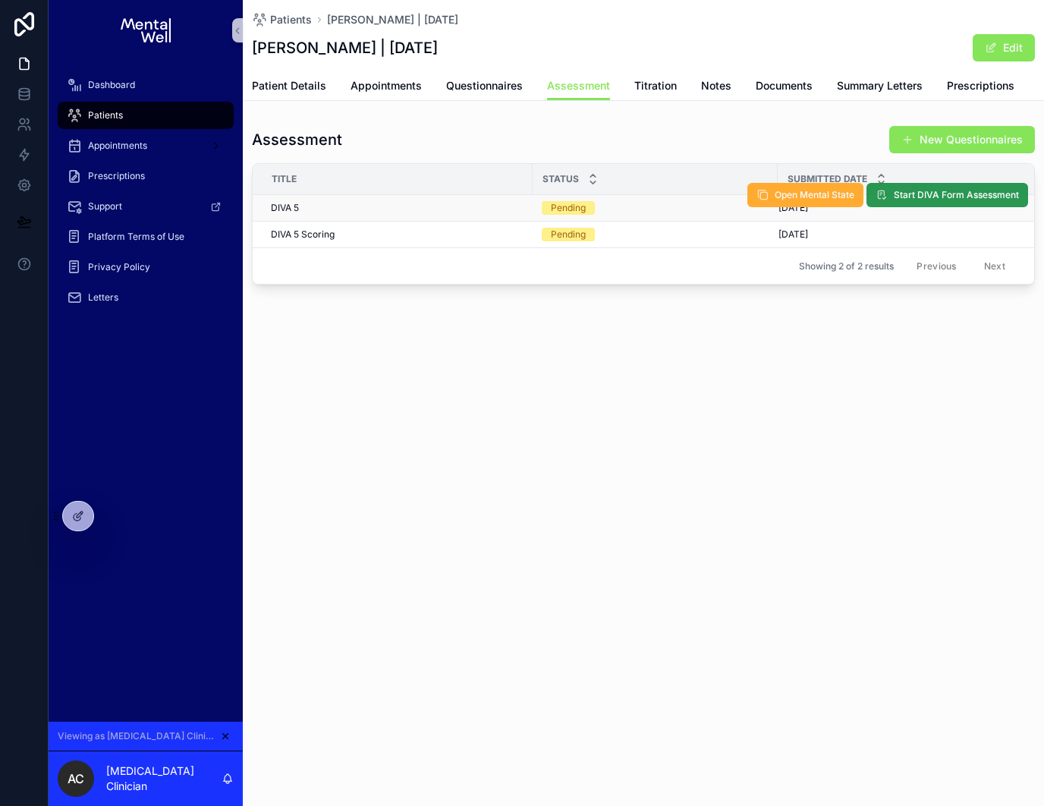
click at [890, 198] on button "Start DIVA Form Assessment" at bounding box center [948, 195] width 162 height 24
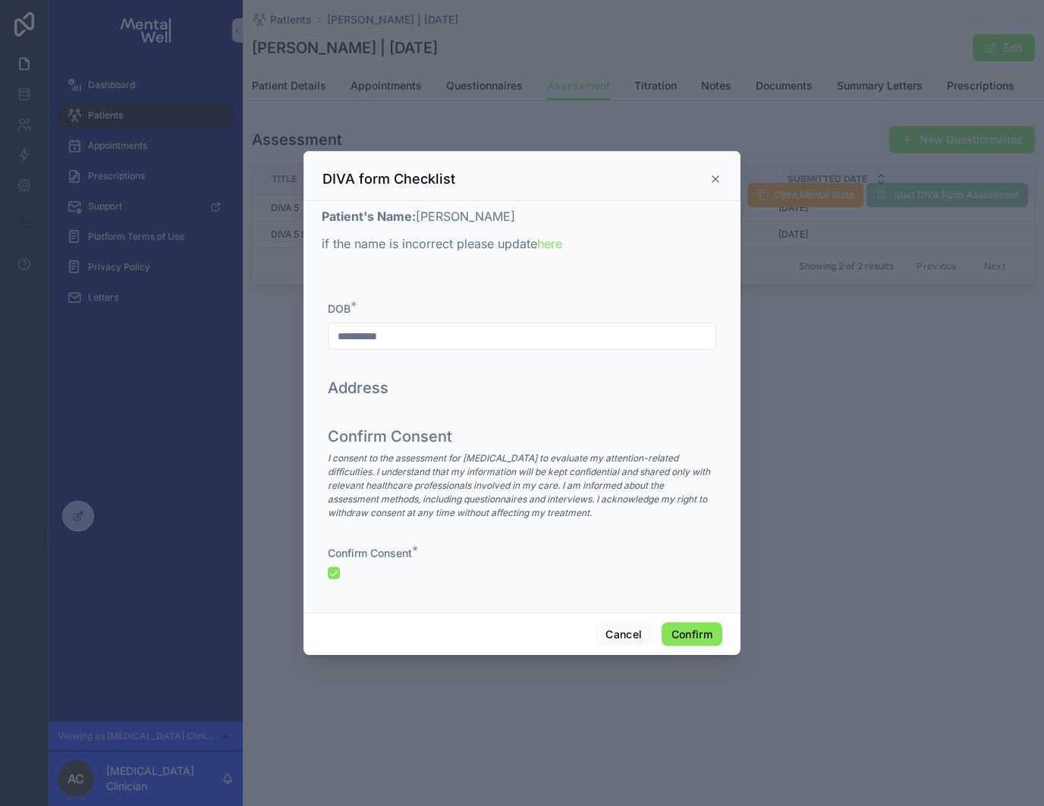
drag, startPoint x: 411, startPoint y: 215, endPoint x: 500, endPoint y: 222, distance: 89.1
click at [501, 221] on p "Patient's Name: [PERSON_NAME]" at bounding box center [522, 216] width 401 height 18
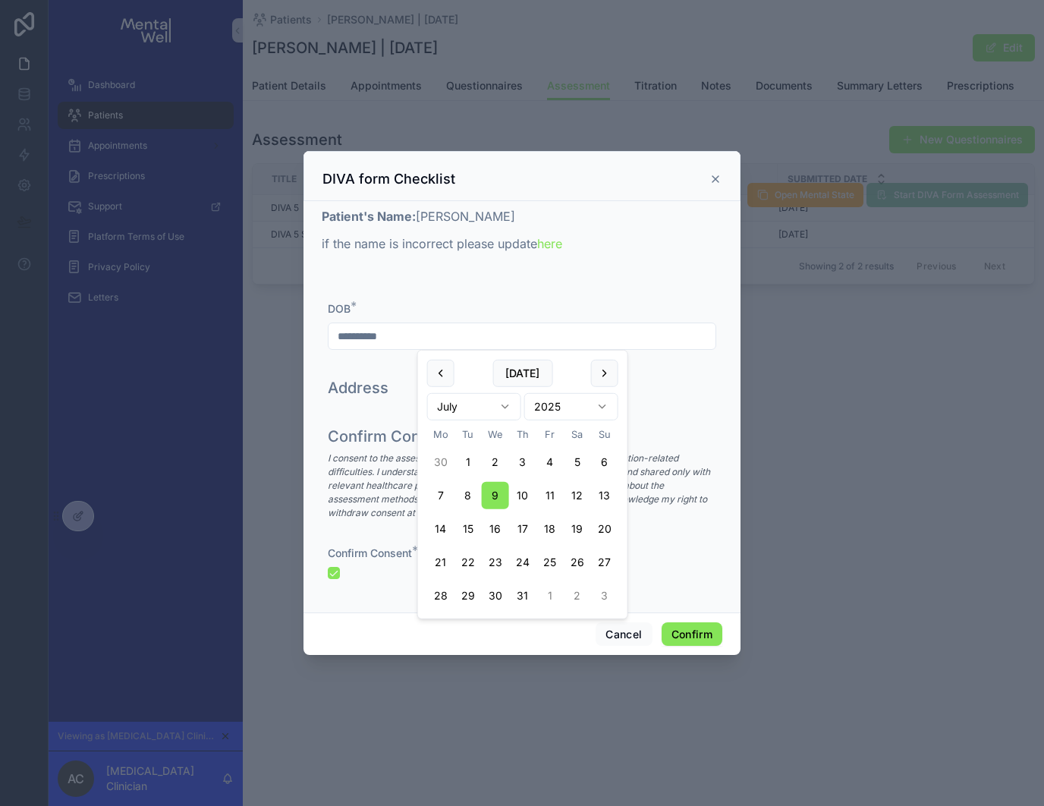
drag, startPoint x: 412, startPoint y: 337, endPoint x: 310, endPoint y: 329, distance: 102.0
click at [310, 329] on div "**********" at bounding box center [522, 406] width 437 height 411
click at [358, 287] on div "**********" at bounding box center [522, 325] width 401 height 91
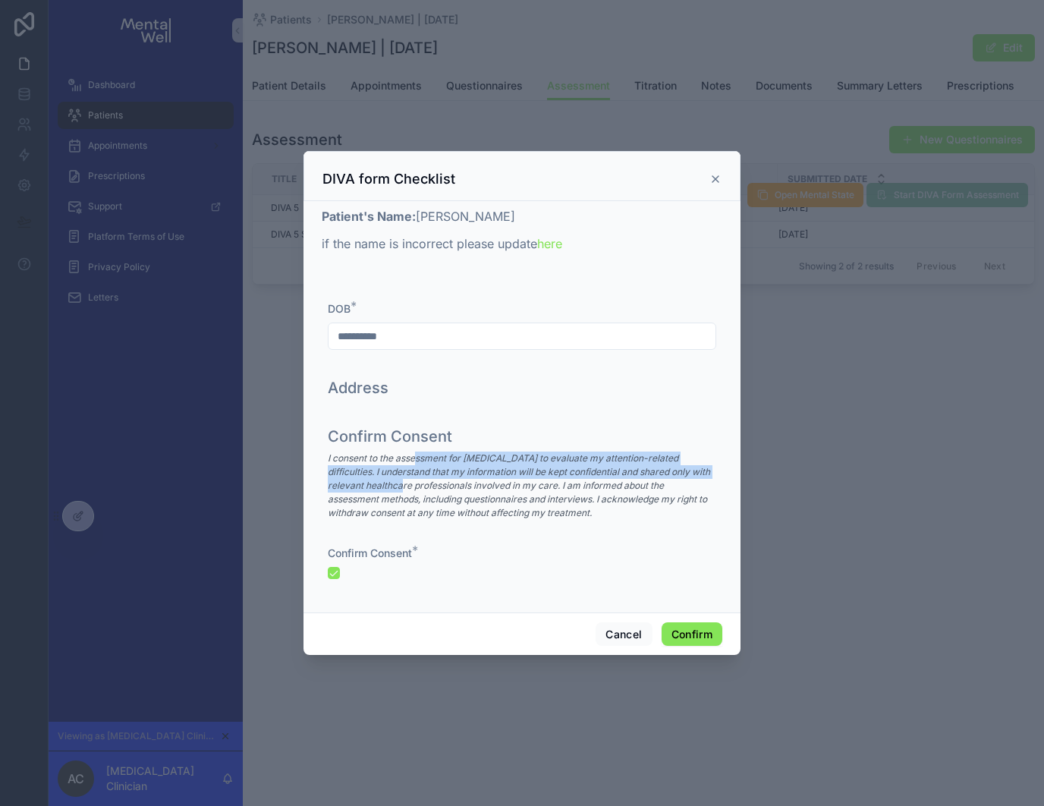
drag, startPoint x: 418, startPoint y: 462, endPoint x: 408, endPoint y: 492, distance: 31.2
click at [408, 492] on p "I consent to the assessment for [MEDICAL_DATA] to evaluate my attention-related…" at bounding box center [522, 486] width 389 height 68
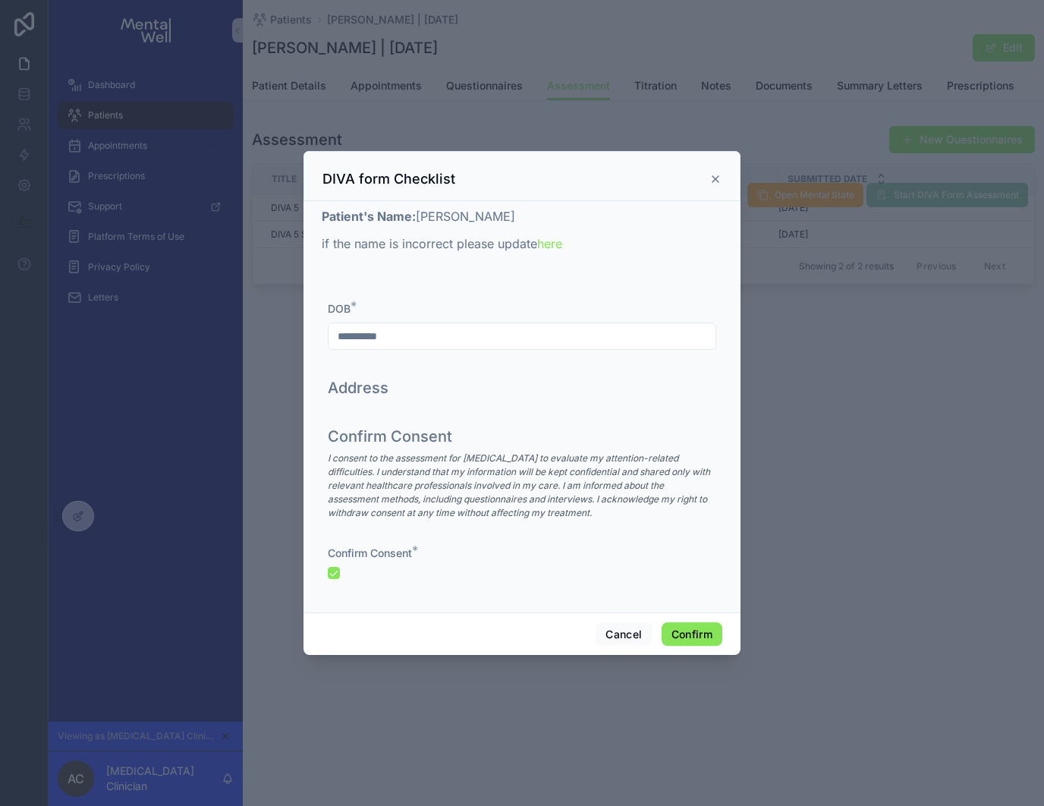
click at [408, 492] on p "I consent to the assessment for [MEDICAL_DATA] to evaluate my attention-related…" at bounding box center [522, 486] width 389 height 68
click at [693, 629] on button "Confirm" at bounding box center [692, 634] width 61 height 24
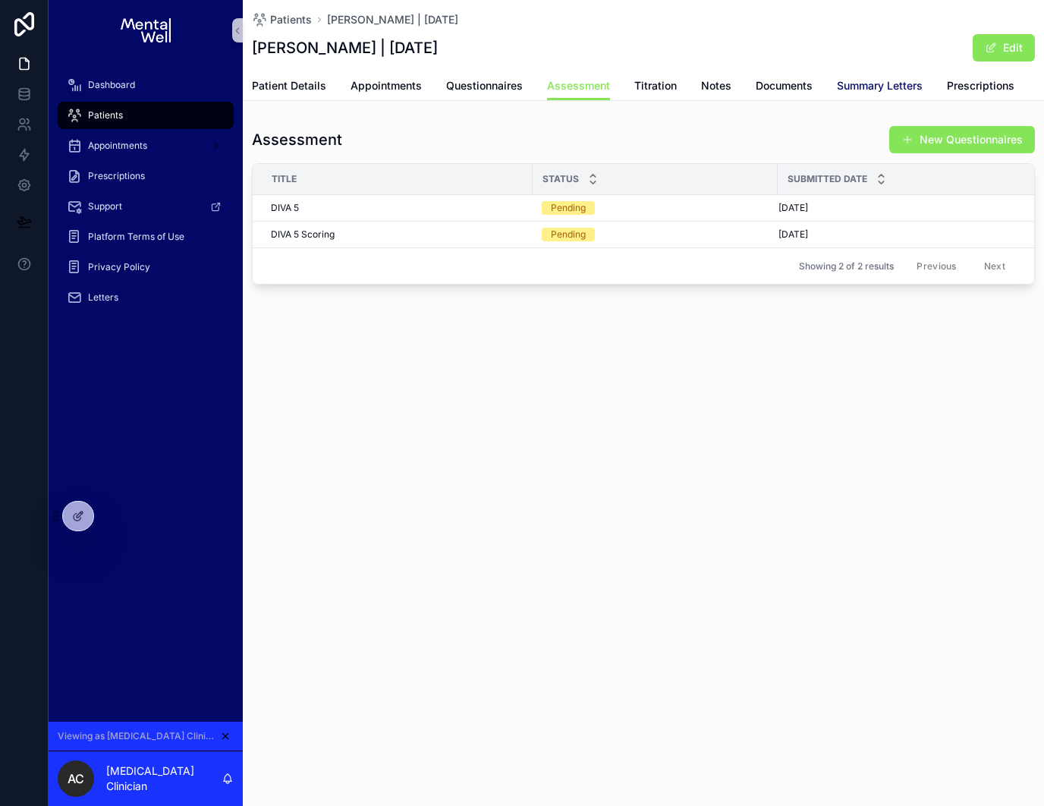
click at [863, 88] on span "Summary Letters" at bounding box center [880, 85] width 86 height 15
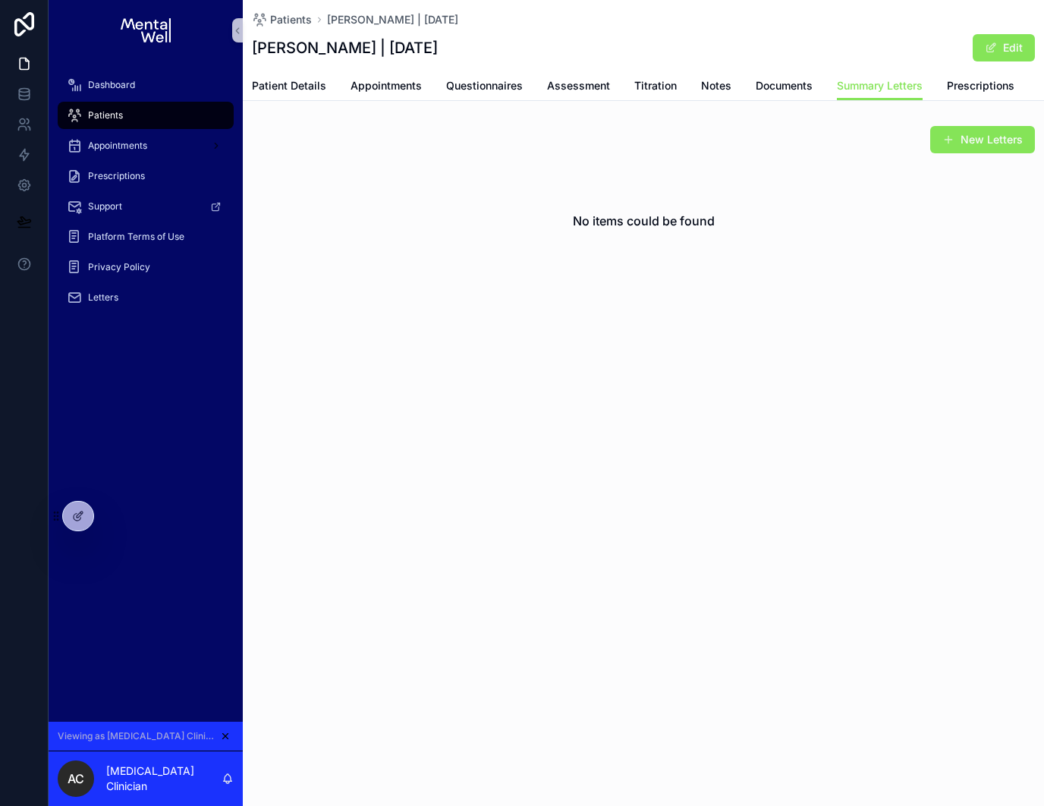
click at [108, 113] on span "Patients" at bounding box center [105, 115] width 35 height 12
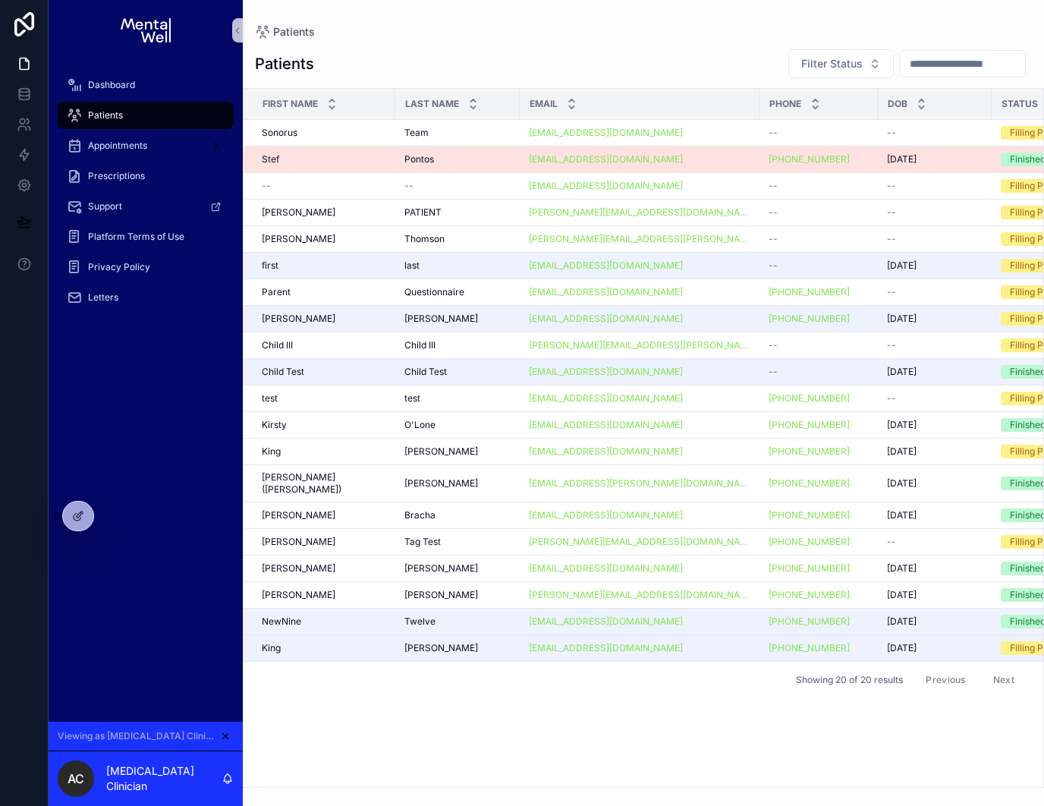
click at [350, 159] on div "Stef Stef" at bounding box center [324, 159] width 124 height 12
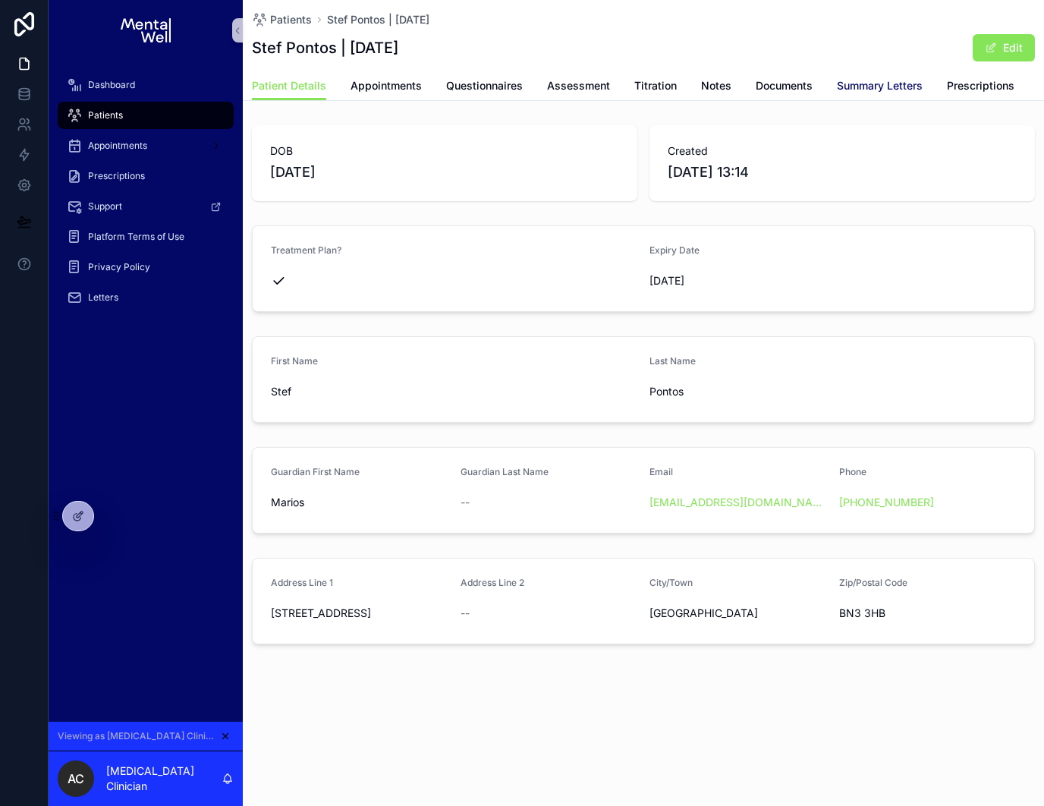
click at [854, 87] on span "Summary Letters" at bounding box center [880, 85] width 86 height 15
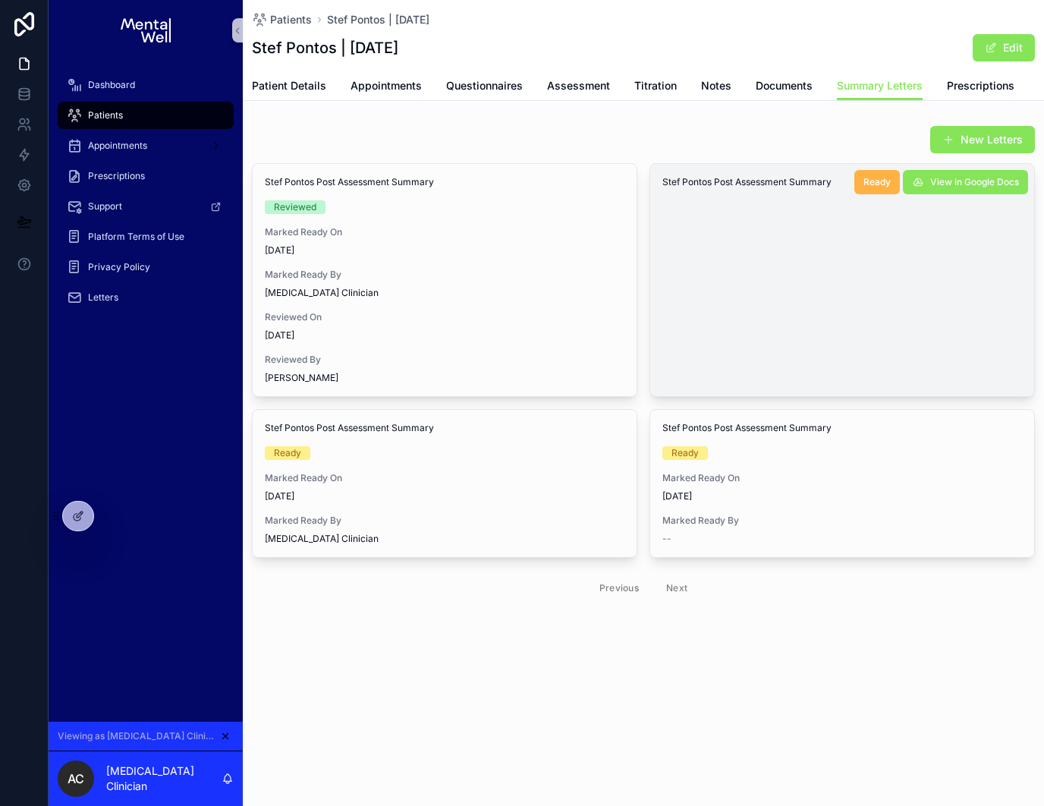
click at [874, 188] on button "Ready" at bounding box center [877, 182] width 46 height 24
drag, startPoint x: 739, startPoint y: 295, endPoint x: 662, endPoint y: 228, distance: 102.7
click at [662, 228] on div "Stef Pontos Post Assessment Summary Ready Marked Ready On [DATE] Marked Ready B…" at bounding box center [842, 237] width 384 height 147
drag, startPoint x: 662, startPoint y: 228, endPoint x: 662, endPoint y: 244, distance: 16.7
click at [662, 229] on span "Marked Ready On" at bounding box center [842, 232] width 360 height 12
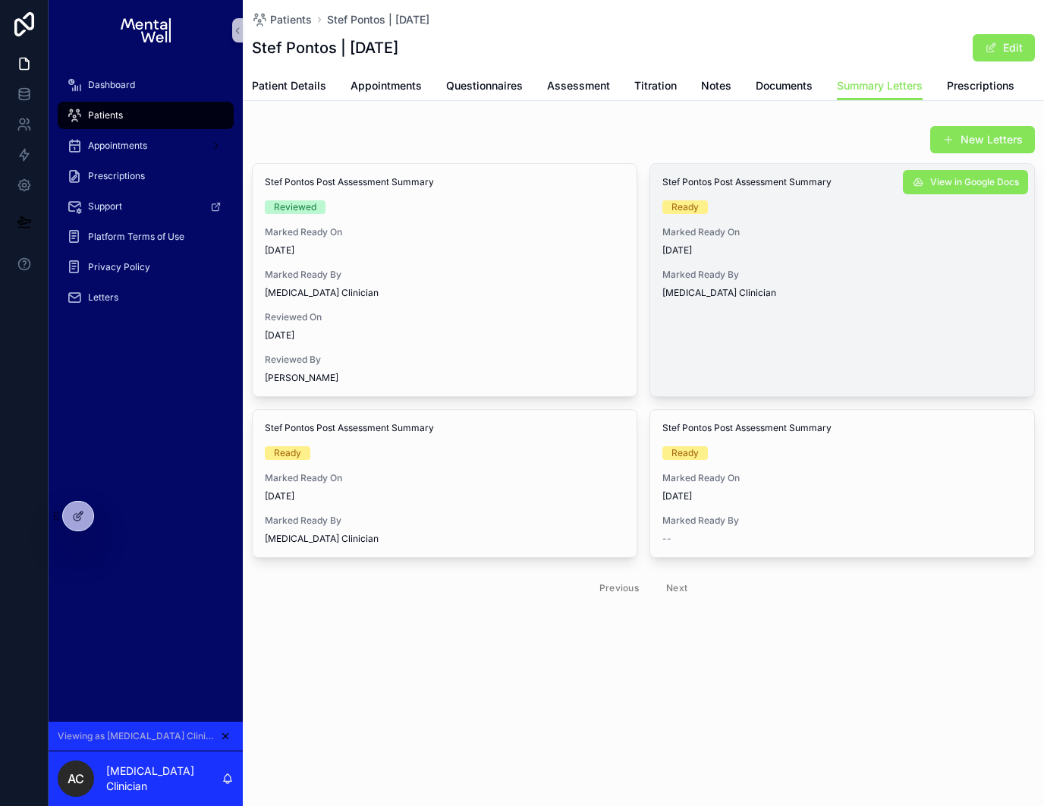
drag, startPoint x: 662, startPoint y: 247, endPoint x: 712, endPoint y: 255, distance: 50.7
click at [712, 255] on span "[DATE]" at bounding box center [842, 250] width 360 height 12
drag, startPoint x: 663, startPoint y: 288, endPoint x: 774, endPoint y: 307, distance: 112.4
click at [776, 307] on div "Stef Pontos Post Assessment Summary Ready Marked Ready On [DATE] Marked Ready B…" at bounding box center [842, 237] width 384 height 147
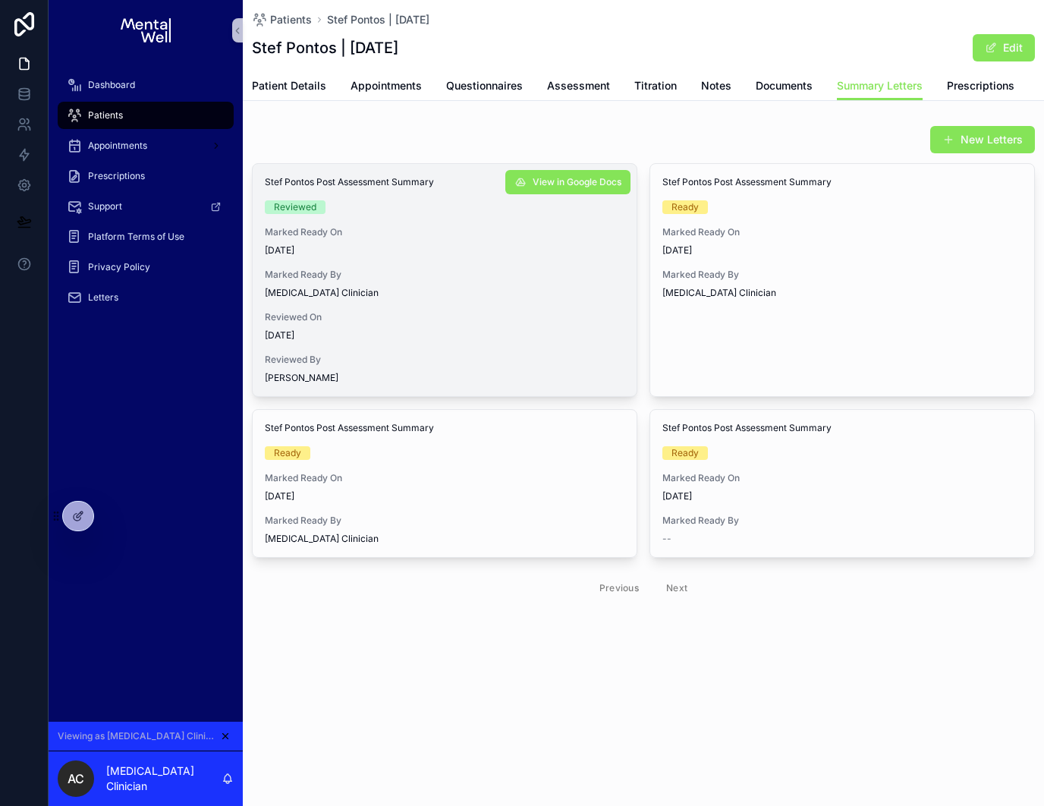
drag, startPoint x: 266, startPoint y: 252, endPoint x: 322, endPoint y: 253, distance: 55.4
click at [322, 253] on span "[DATE]" at bounding box center [445, 250] width 360 height 12
drag, startPoint x: 261, startPoint y: 336, endPoint x: 323, endPoint y: 336, distance: 62.2
click at [323, 336] on div "Stef Pontos Post Assessment Summary Reviewed Marked Ready On [DATE] Marked Read…" at bounding box center [445, 280] width 384 height 232
drag, startPoint x: 263, startPoint y: 370, endPoint x: 353, endPoint y: 382, distance: 91.1
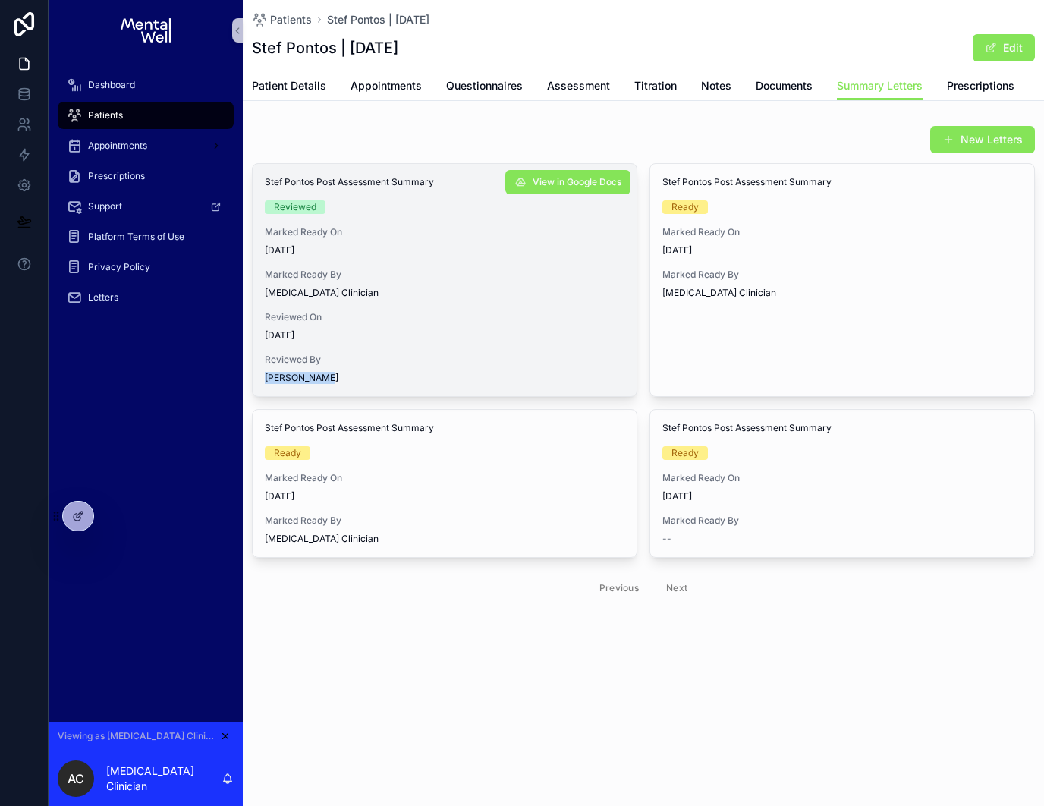
click at [353, 382] on div "Stef Pontos Post Assessment Summary Reviewed Marked Ready On [DATE] Marked Read…" at bounding box center [445, 280] width 384 height 232
click at [353, 382] on div "[PERSON_NAME]" at bounding box center [445, 378] width 360 height 12
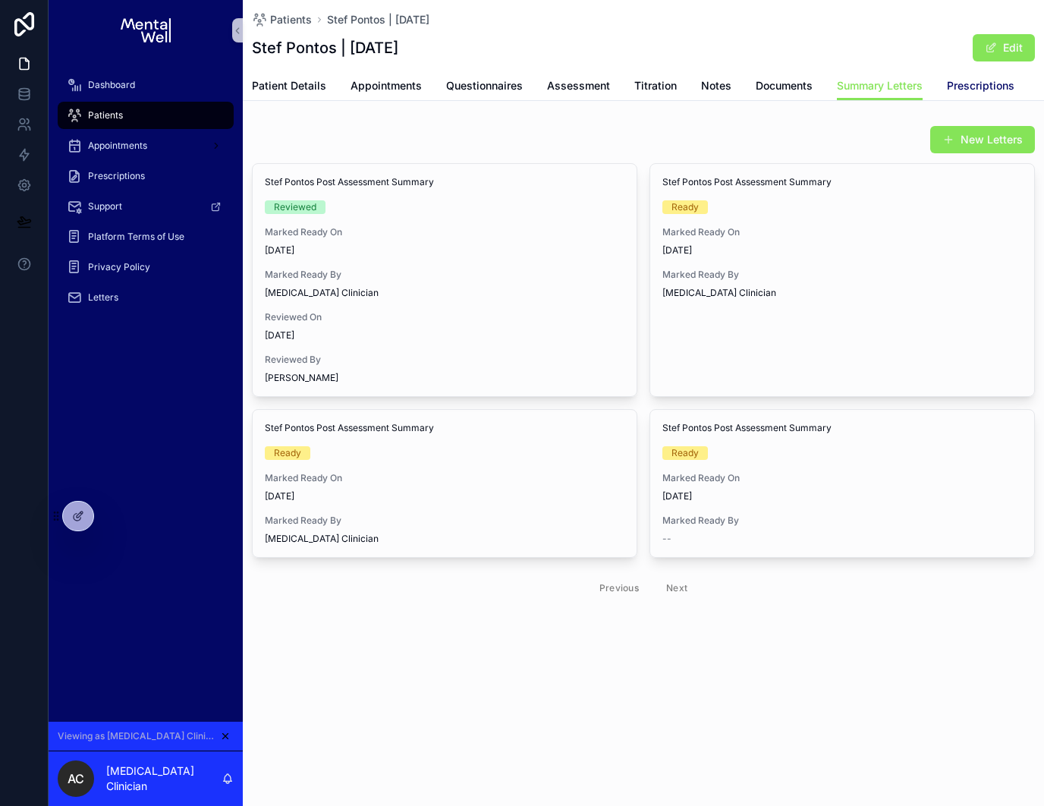
click at [970, 84] on span "Prescriptions" at bounding box center [981, 85] width 68 height 15
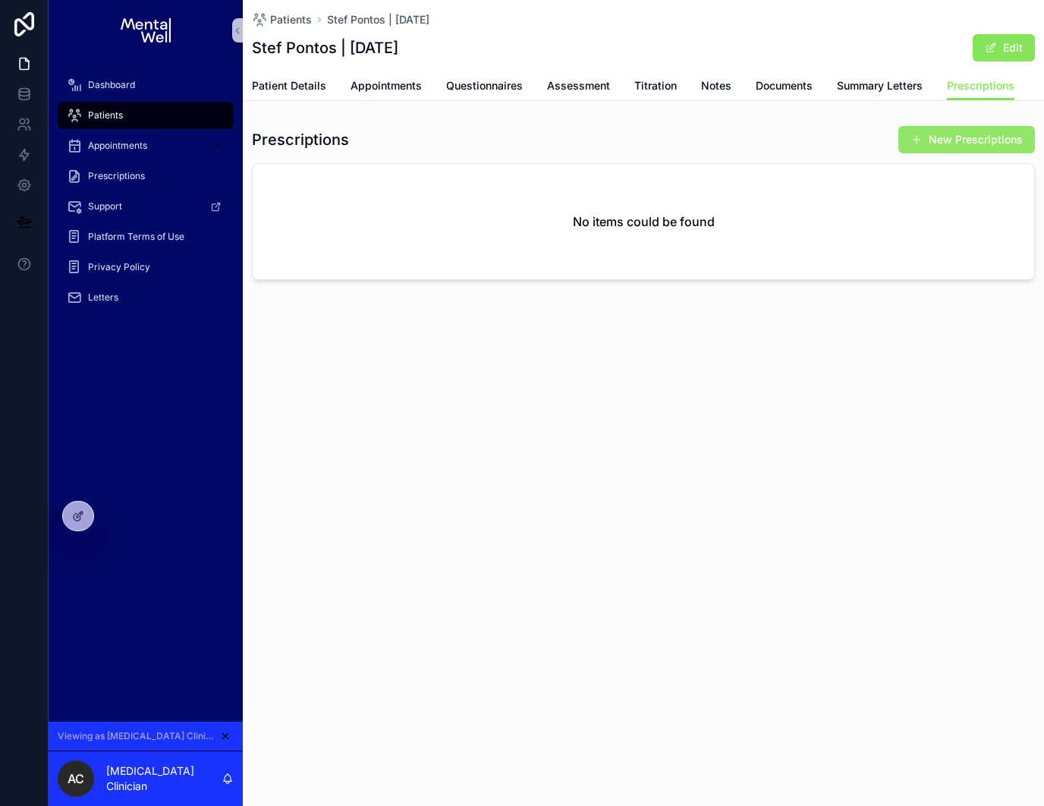
click at [960, 141] on button "New Prescriptions" at bounding box center [967, 139] width 137 height 27
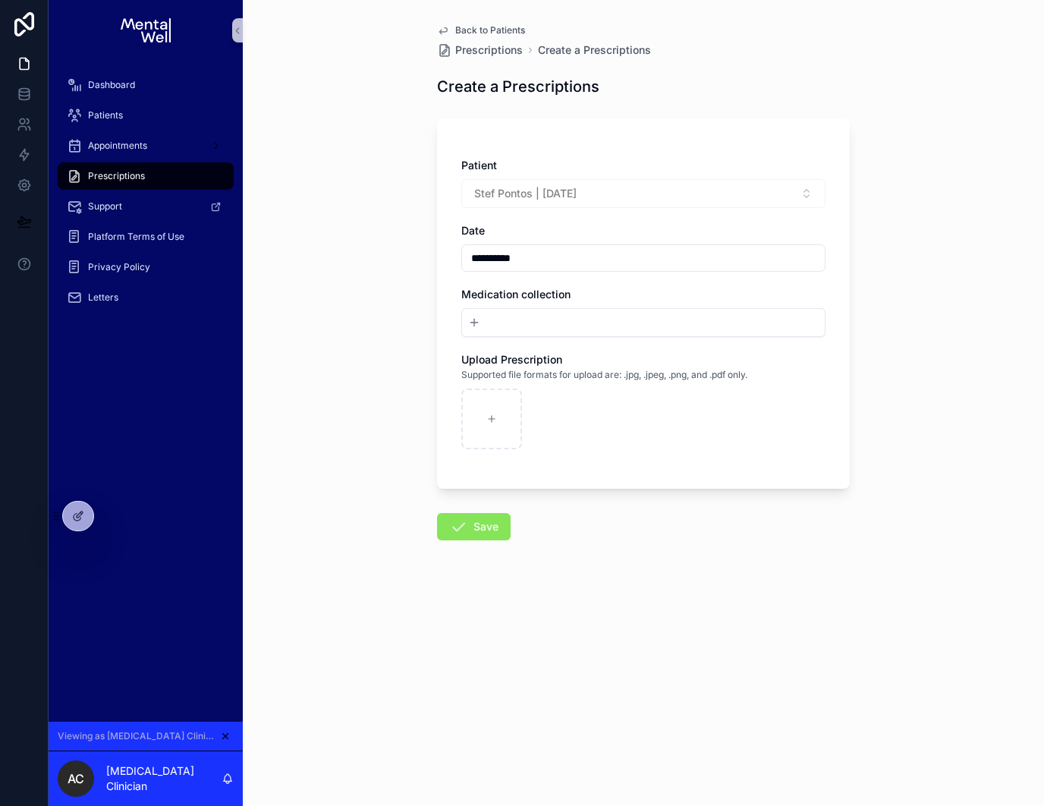
click at [536, 328] on button "New" at bounding box center [643, 322] width 351 height 15
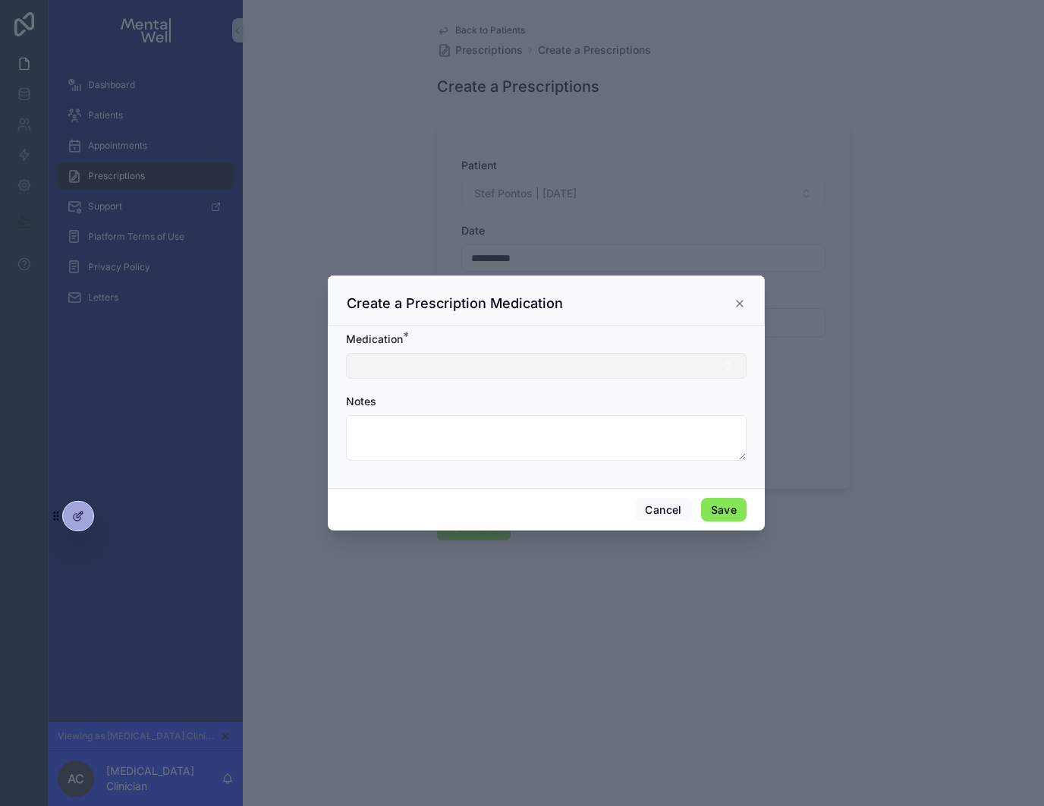
click at [502, 375] on button "Select Button" at bounding box center [546, 366] width 401 height 26
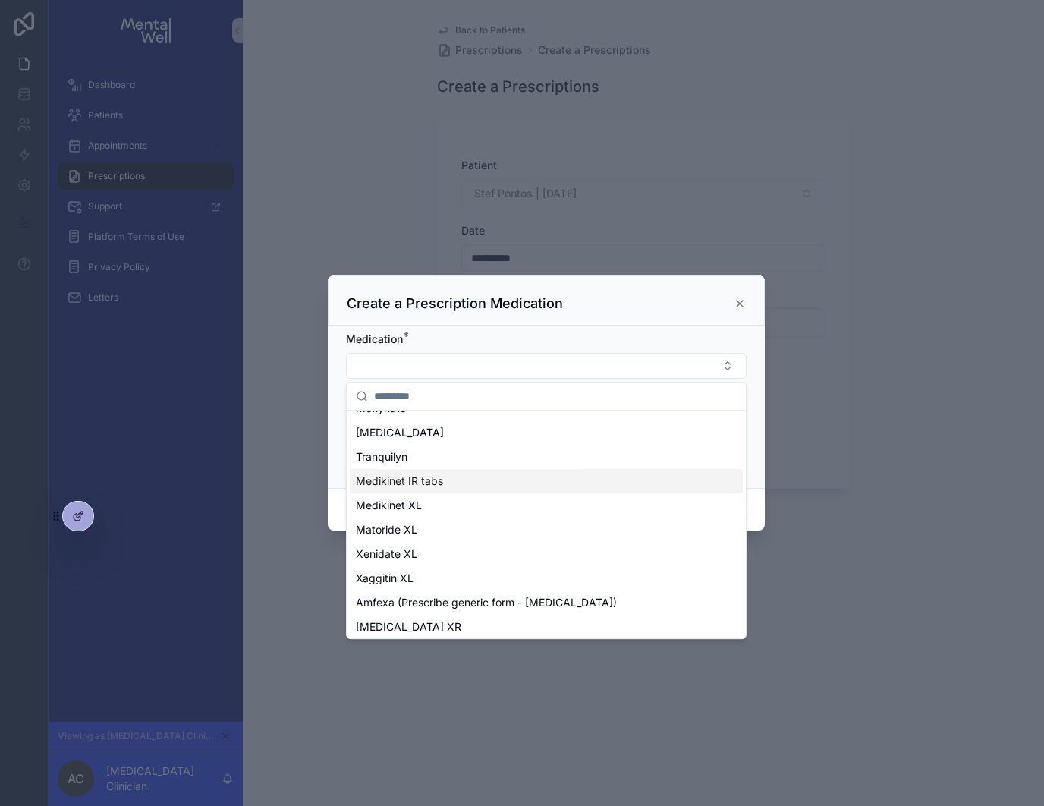
scroll to position [140, 0]
click at [442, 457] on div "Tranquilyn" at bounding box center [546, 456] width 393 height 24
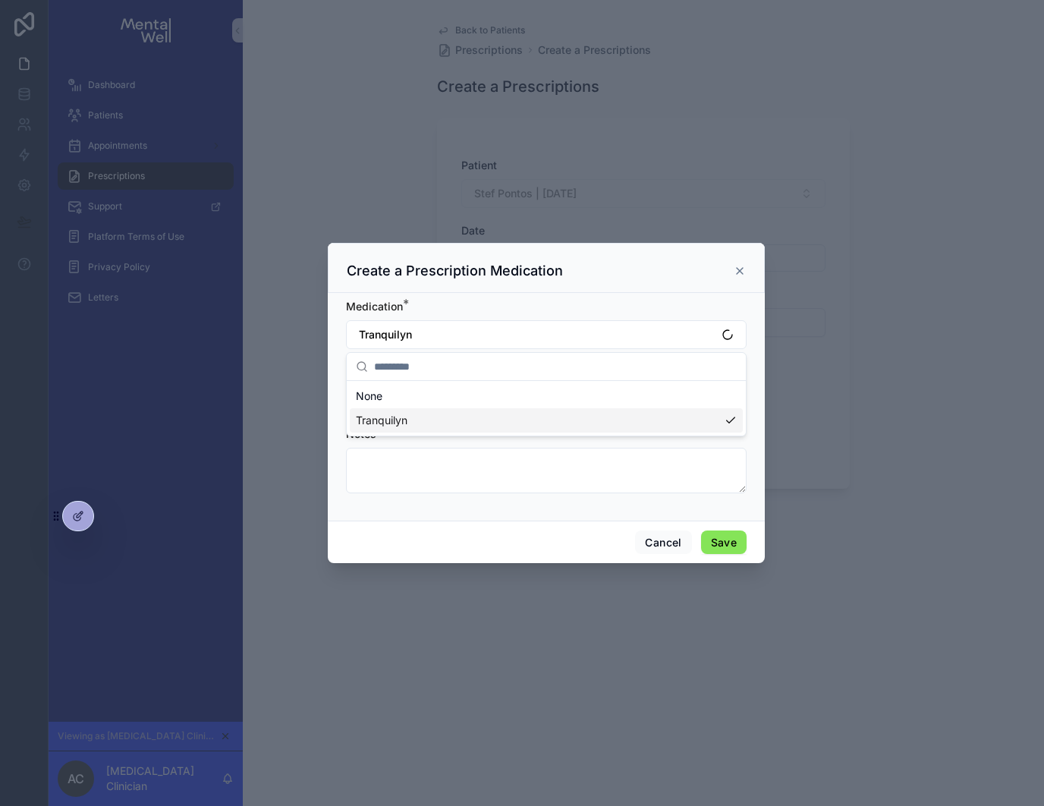
scroll to position [0, 0]
click at [435, 395] on button "Select Button" at bounding box center [546, 399] width 401 height 26
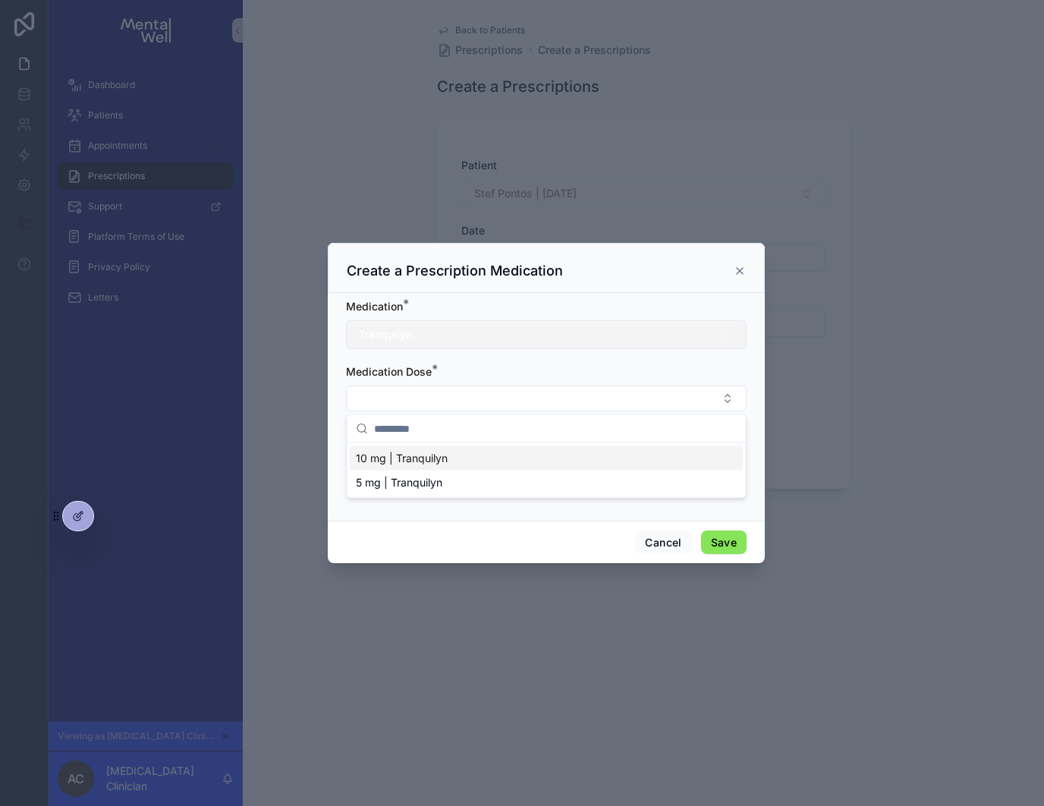
click at [432, 331] on button "Tranquilyn" at bounding box center [546, 334] width 401 height 29
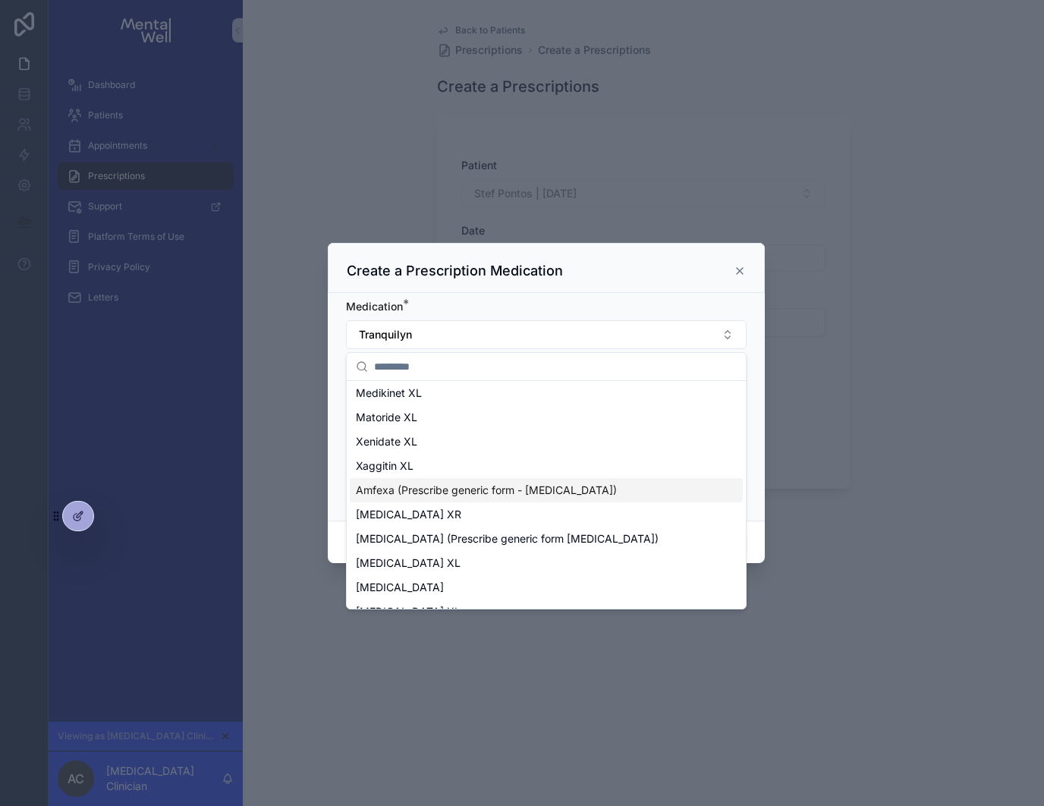
scroll to position [250, 0]
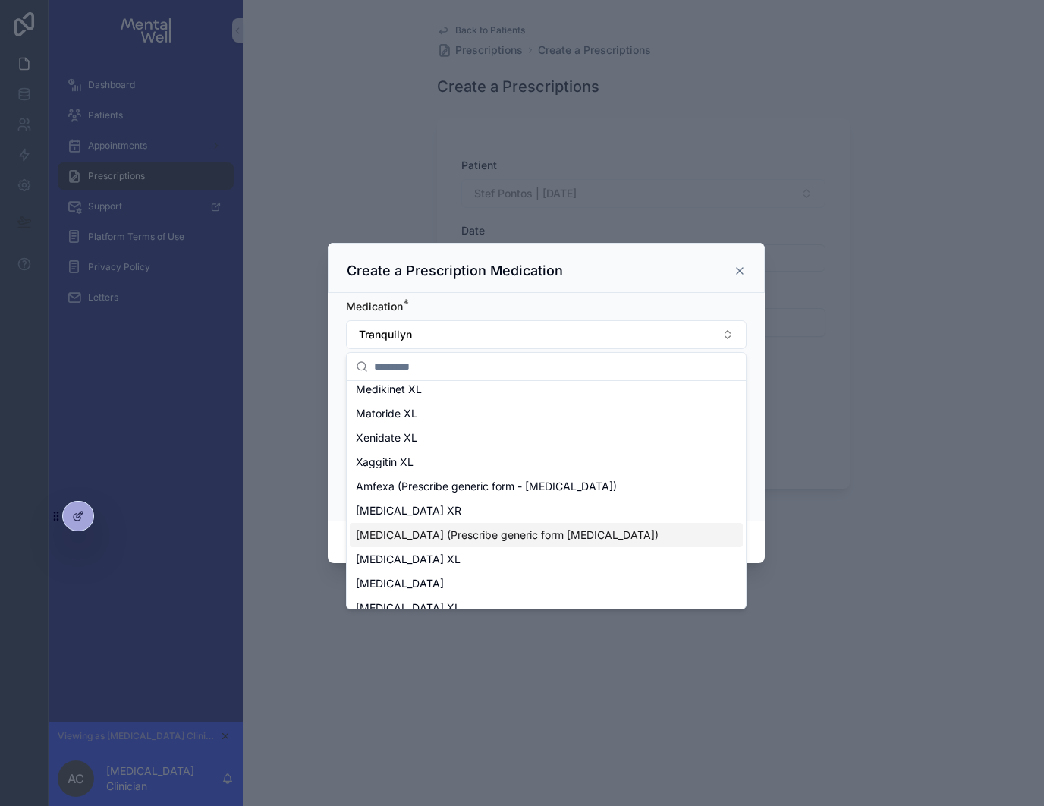
click at [542, 536] on span "[MEDICAL_DATA] (Prescribe generic form [MEDICAL_DATA])" at bounding box center [507, 534] width 303 height 15
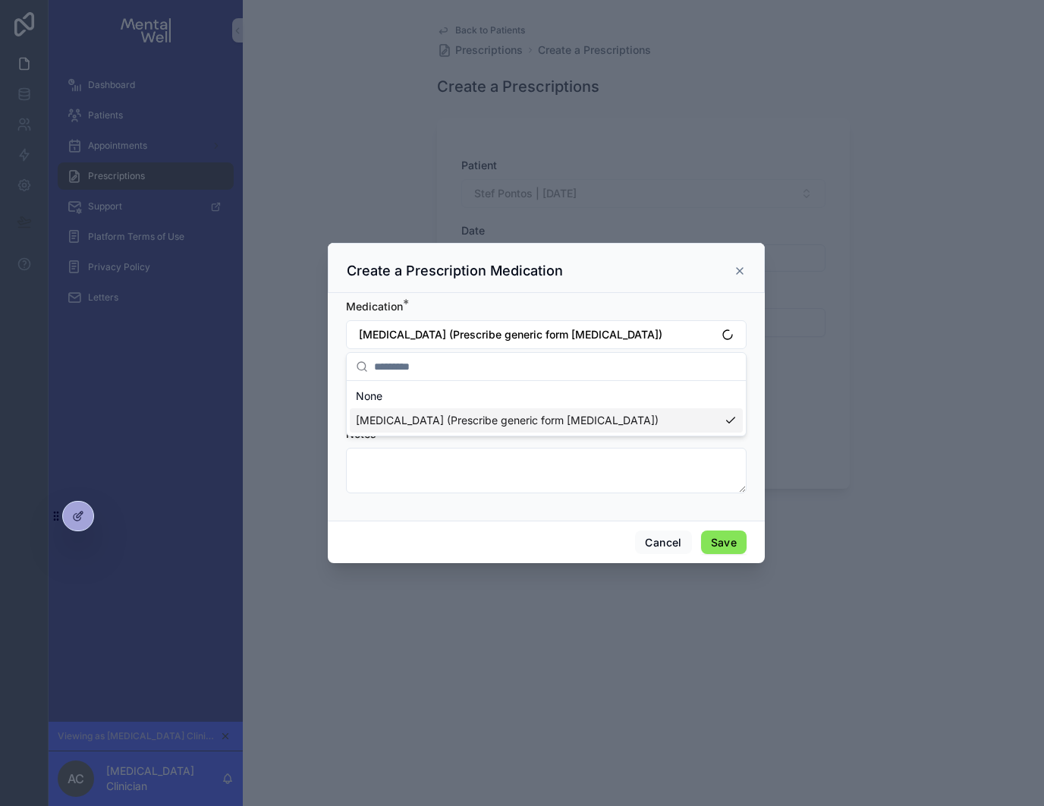
scroll to position [0, 0]
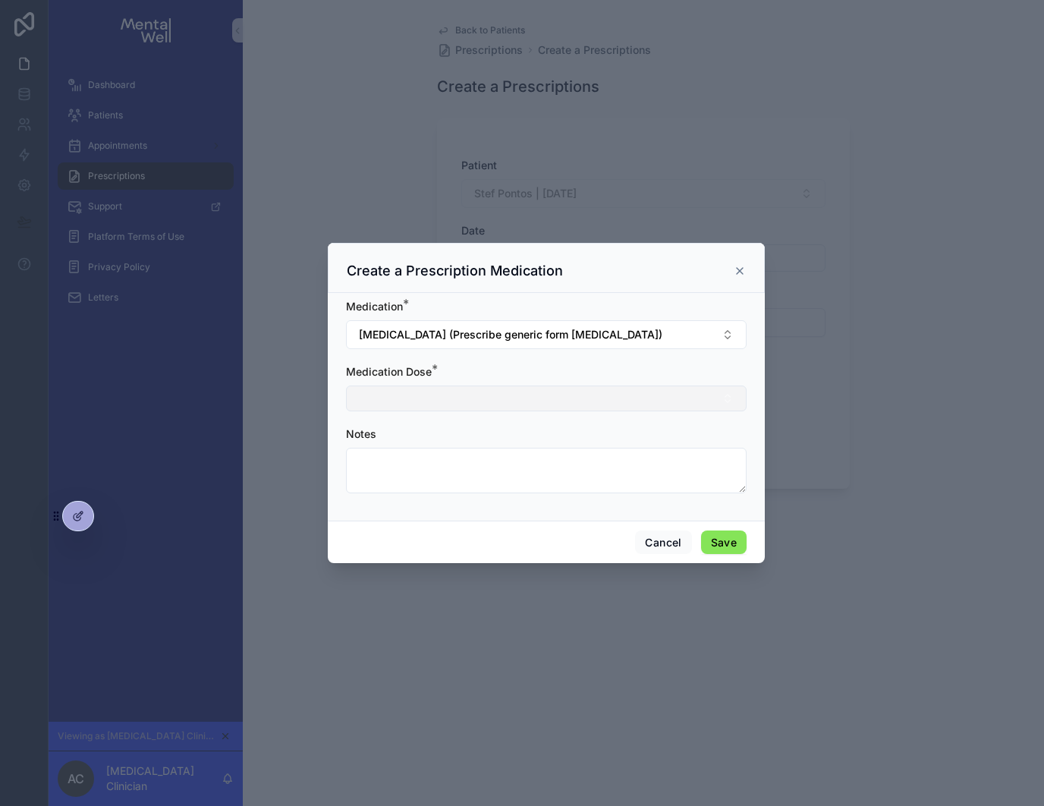
click at [511, 395] on button "Select Button" at bounding box center [546, 399] width 401 height 26
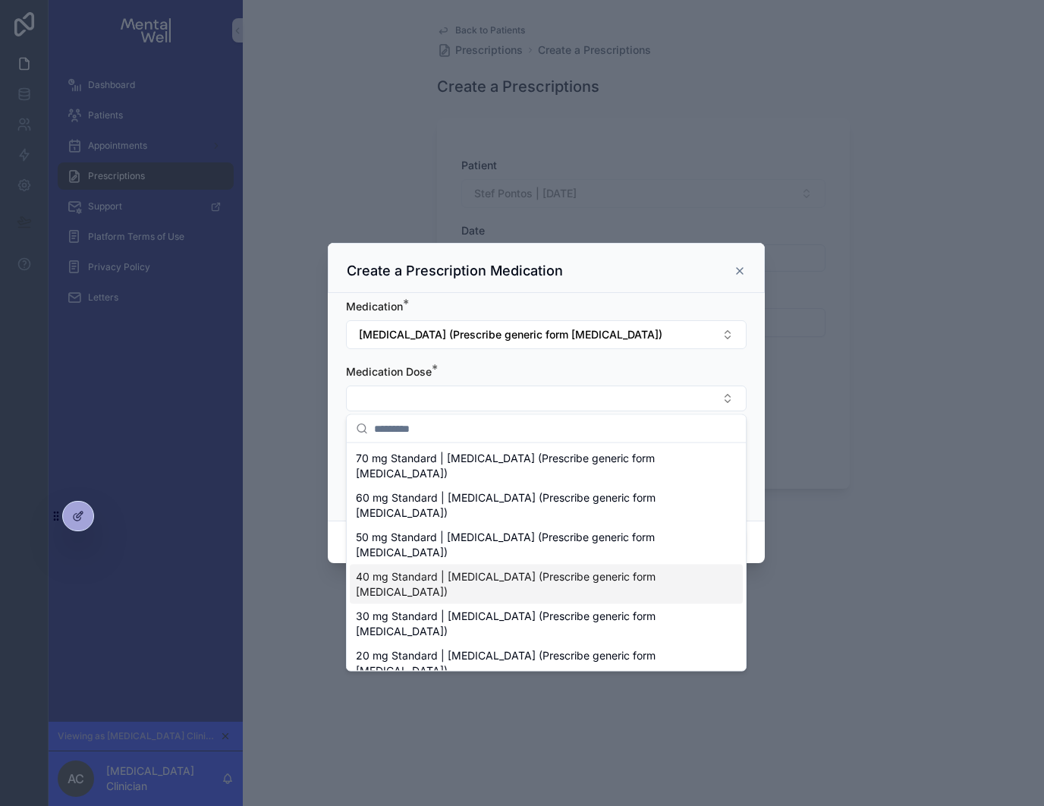
scroll to position [21, 0]
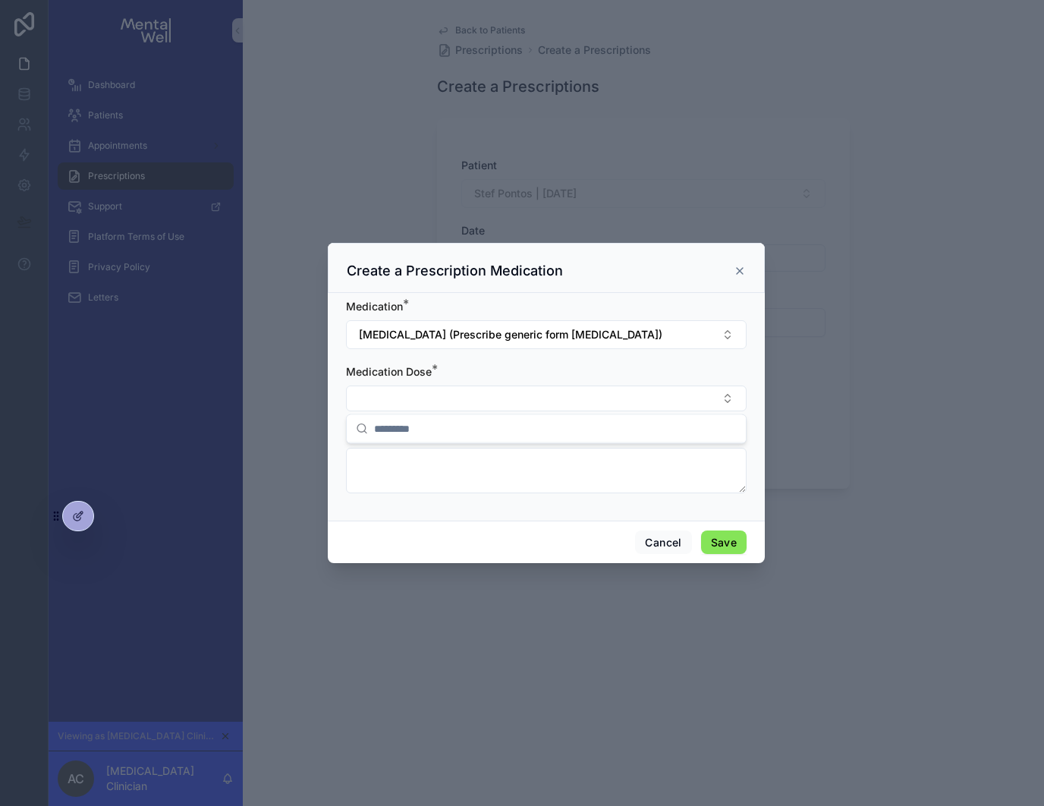
click at [553, 298] on div "Medication * [GEOGRAPHIC_DATA] (Prescribe generic form [MEDICAL_DATA]) Medicati…" at bounding box center [546, 407] width 437 height 228
click at [738, 269] on icon "scrollable content" at bounding box center [740, 271] width 6 height 6
